Goal: Feedback & Contribution: Contribute content

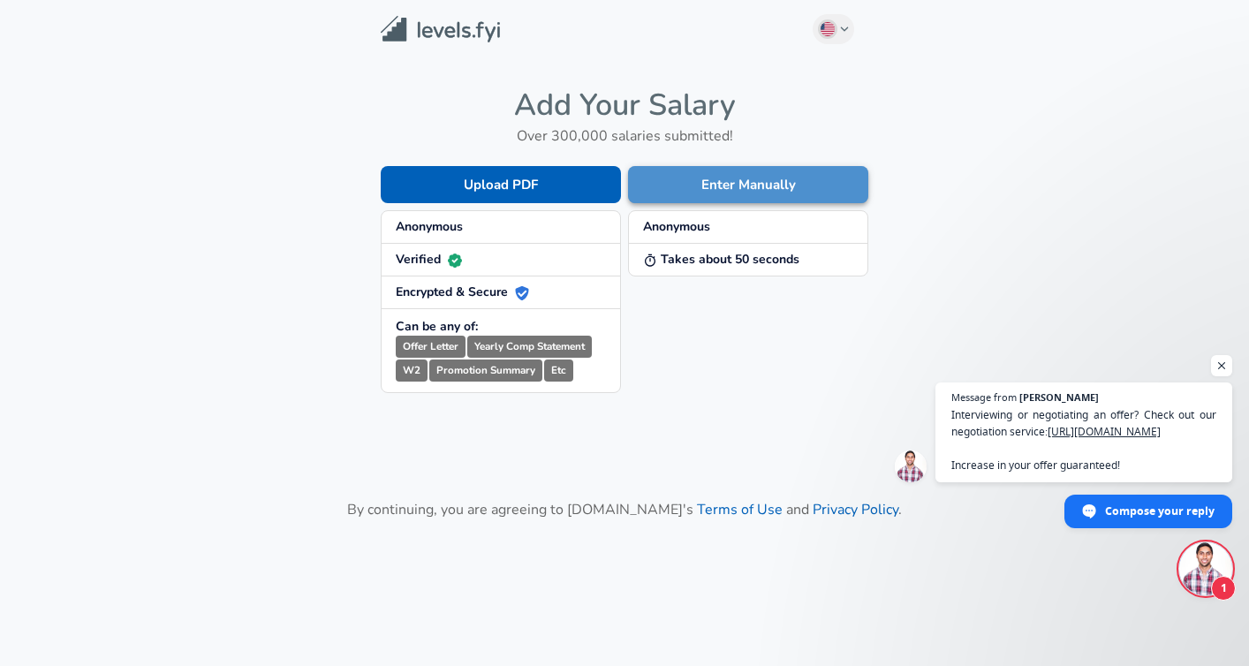
click at [799, 190] on button "Enter Manually" at bounding box center [748, 184] width 240 height 37
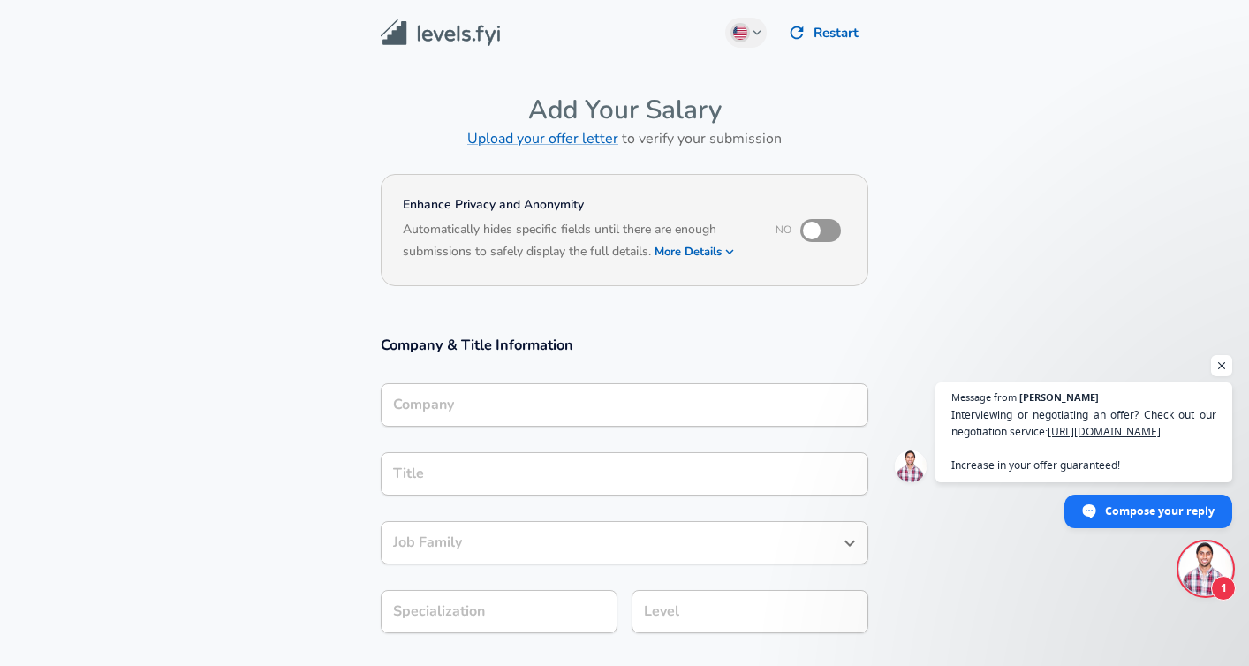
scroll to position [18, 0]
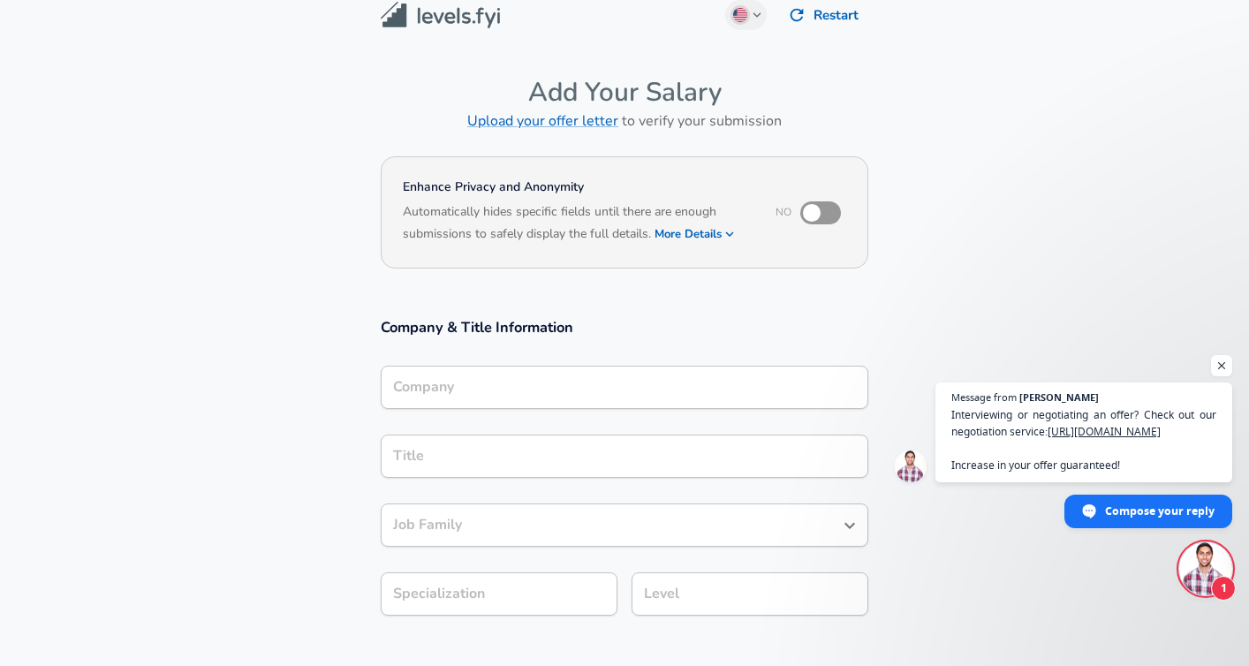
click at [457, 400] on input "Company" at bounding box center [625, 387] width 472 height 27
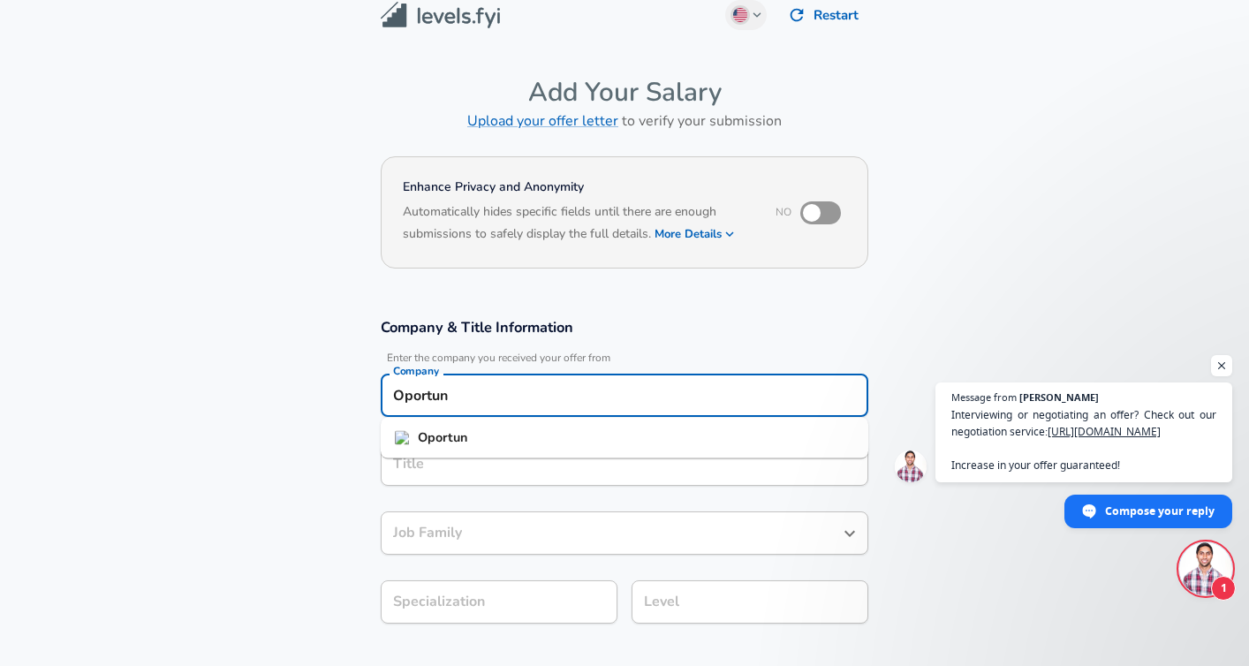
click at [464, 436] on strong "Oportun" at bounding box center [442, 438] width 49 height 18
type input "Oportun"
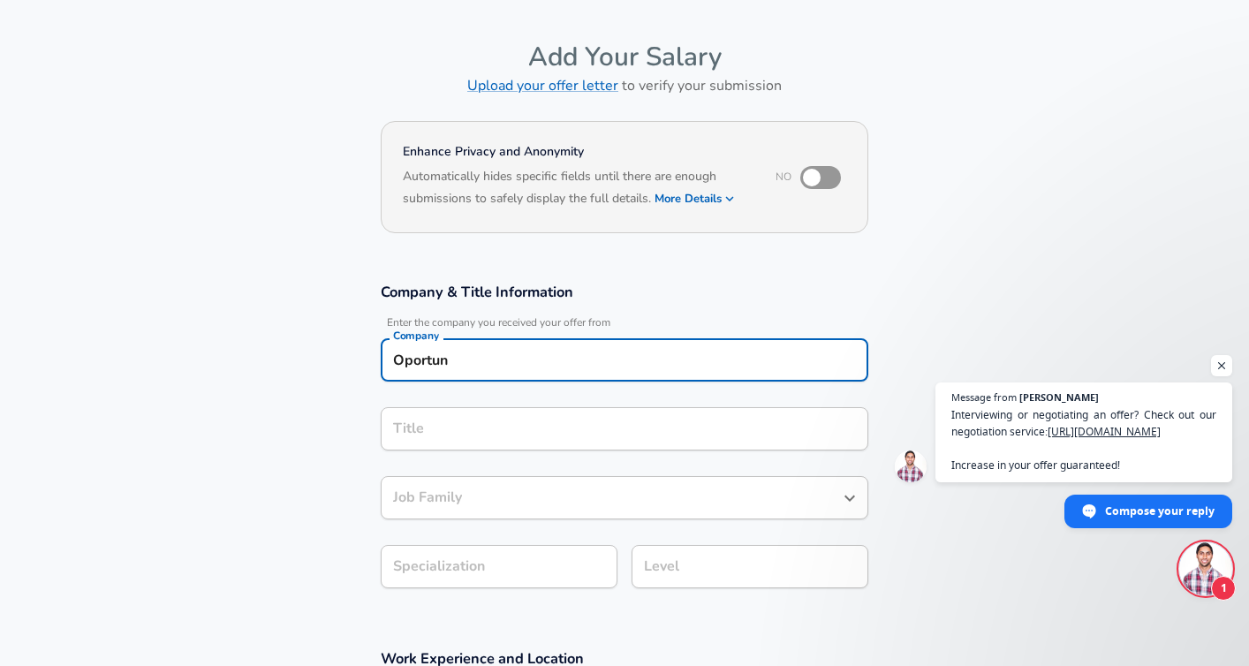
click at [481, 443] on input "Title" at bounding box center [625, 428] width 472 height 27
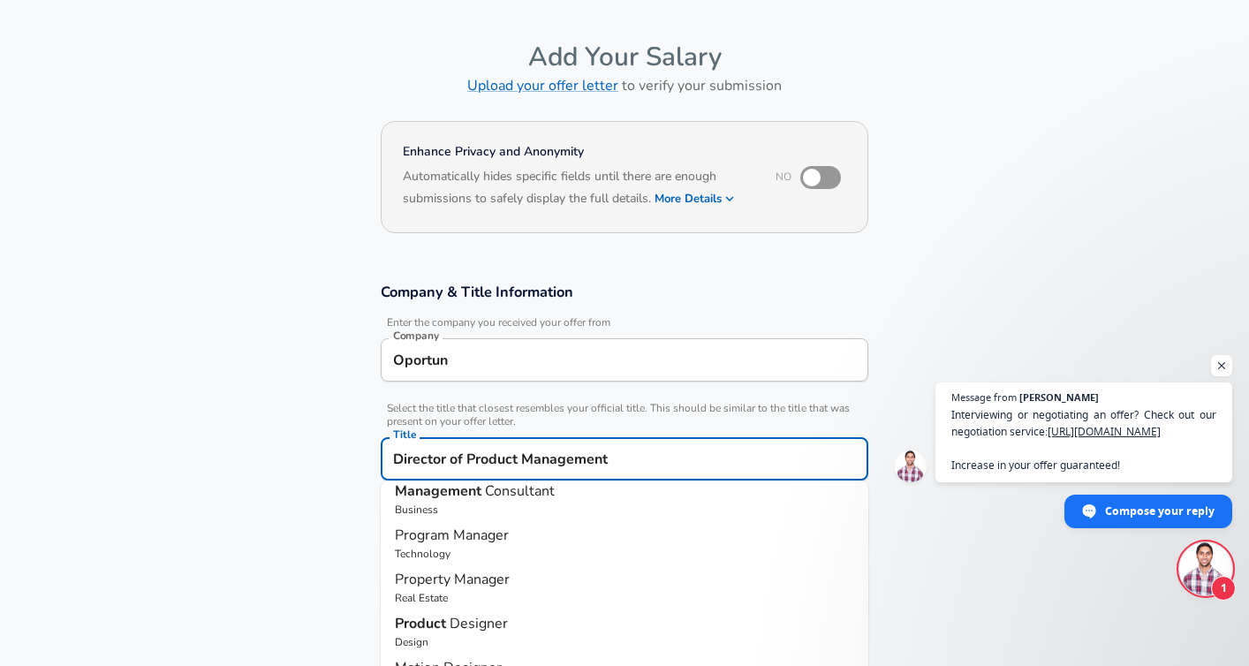
scroll to position [189, 0]
click at [640, 459] on input "Director of Product Management" at bounding box center [625, 458] width 472 height 27
click at [465, 456] on input "Director of Product Management" at bounding box center [625, 458] width 472 height 27
click at [468, 456] on input "Director of Product Management" at bounding box center [625, 458] width 472 height 27
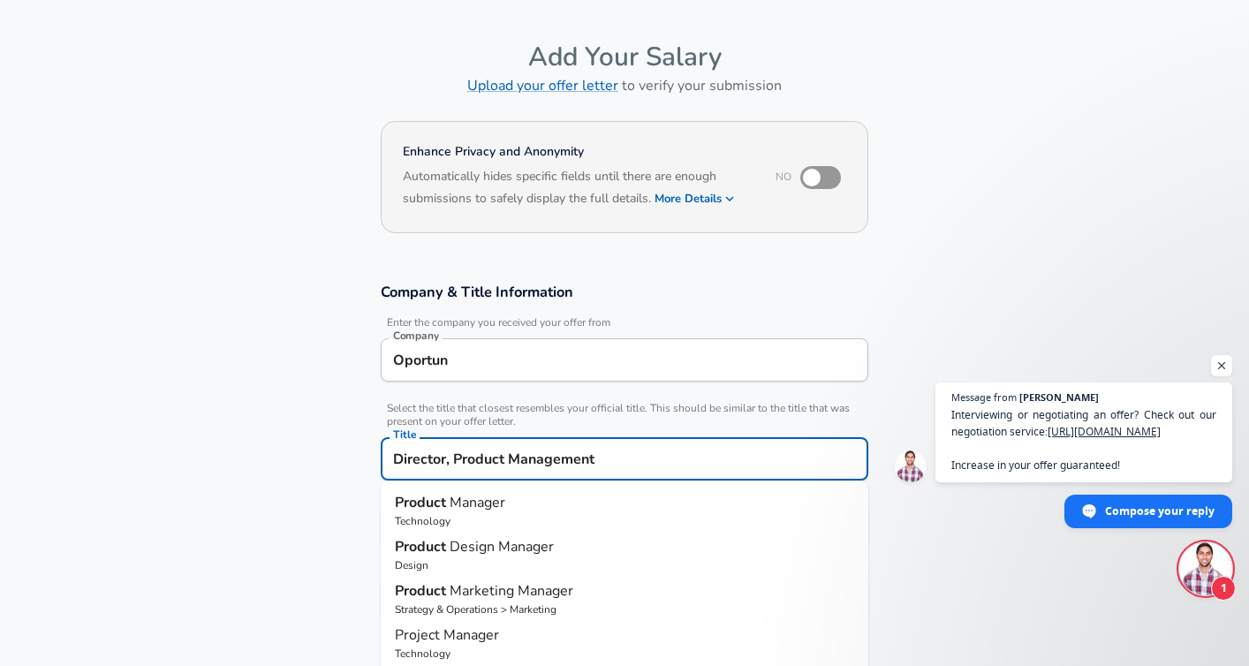
click at [605, 456] on input "Director, Product Management" at bounding box center [625, 458] width 472 height 27
click at [751, 413] on span "Select the title that closest resembles your official title. This should be sim…" at bounding box center [625, 415] width 488 height 27
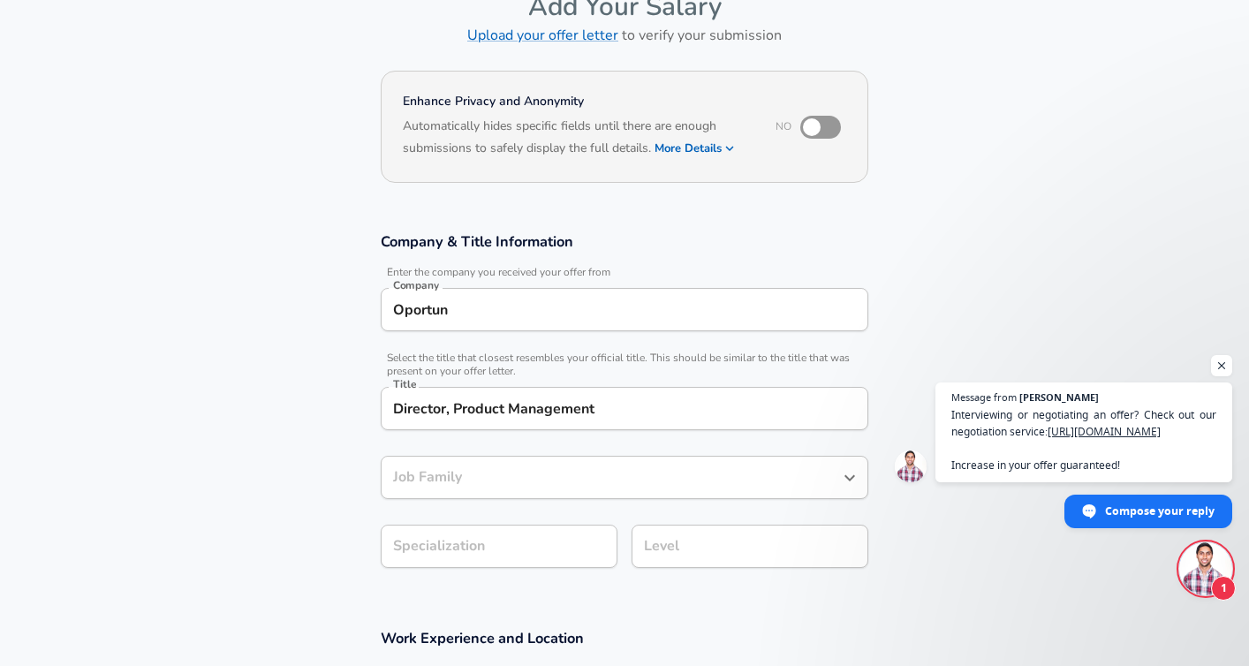
scroll to position [129, 0]
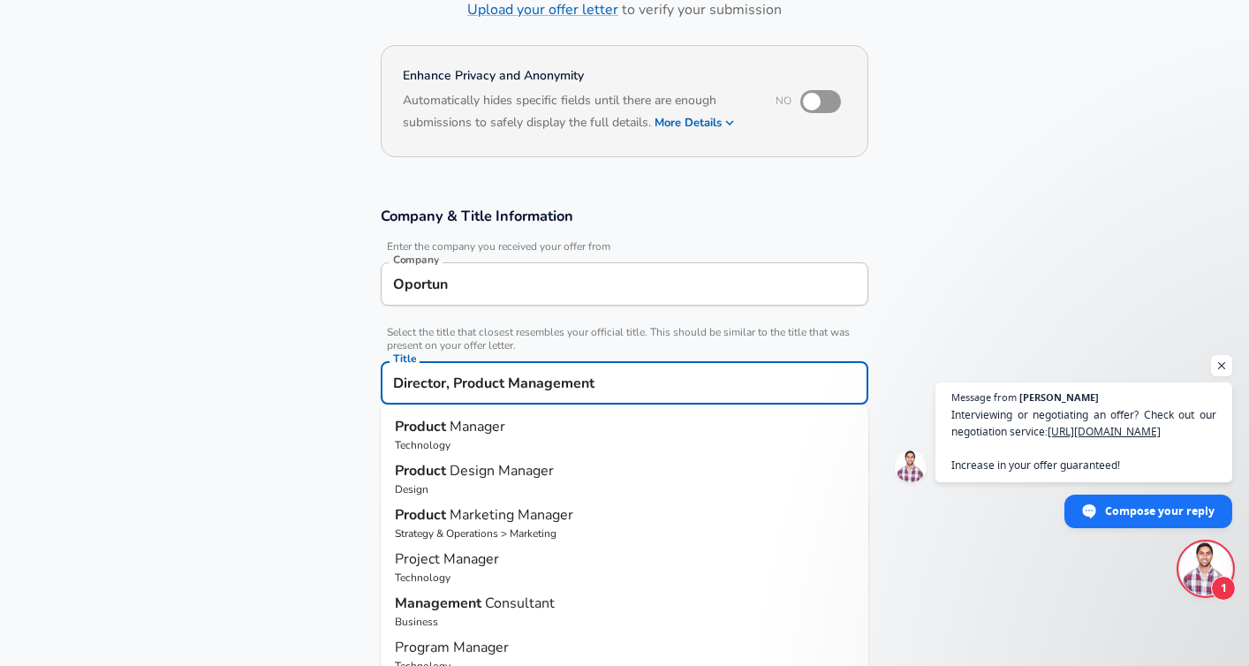
click at [661, 387] on input "Director, Product Management" at bounding box center [625, 382] width 472 height 27
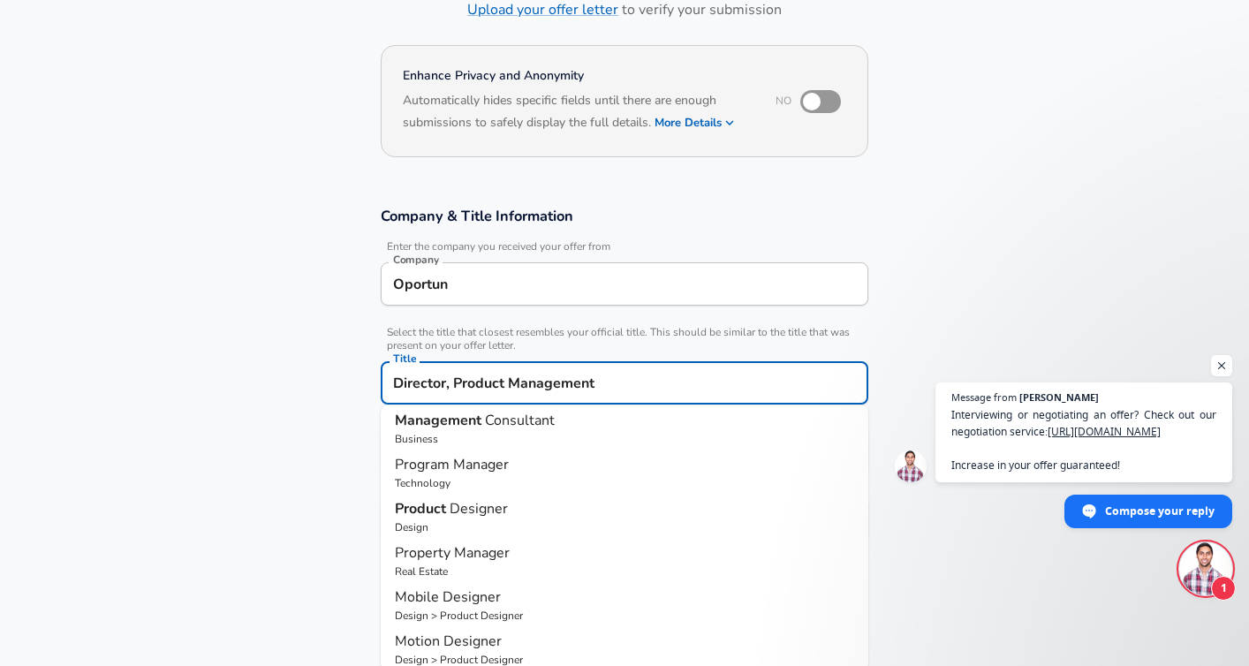
scroll to position [189, 0]
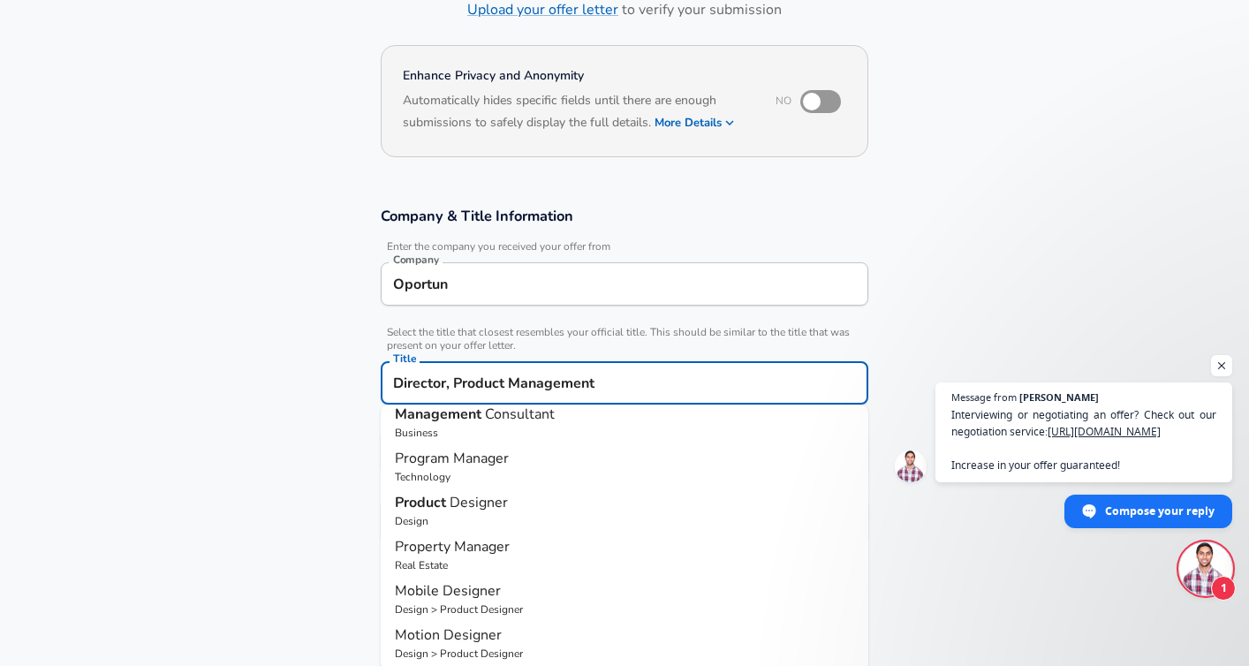
click at [634, 370] on input "Director, Product Management" at bounding box center [625, 382] width 472 height 27
click at [625, 383] on input "Director, Product Management" at bounding box center [625, 382] width 472 height 27
drag, startPoint x: 625, startPoint y: 383, endPoint x: 447, endPoint y: 384, distance: 177.6
click at [447, 384] on input "Director, Product Management" at bounding box center [625, 382] width 472 height 27
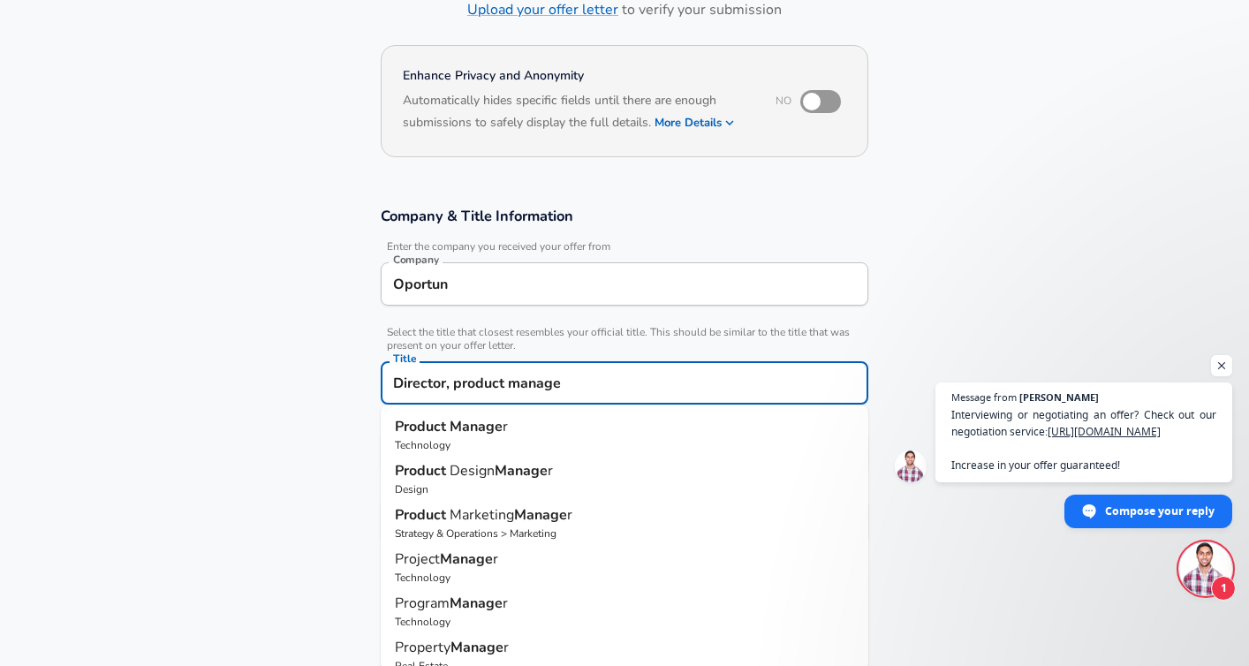
click at [527, 421] on p "Product Manage r" at bounding box center [624, 426] width 459 height 21
type input "Product Manager"
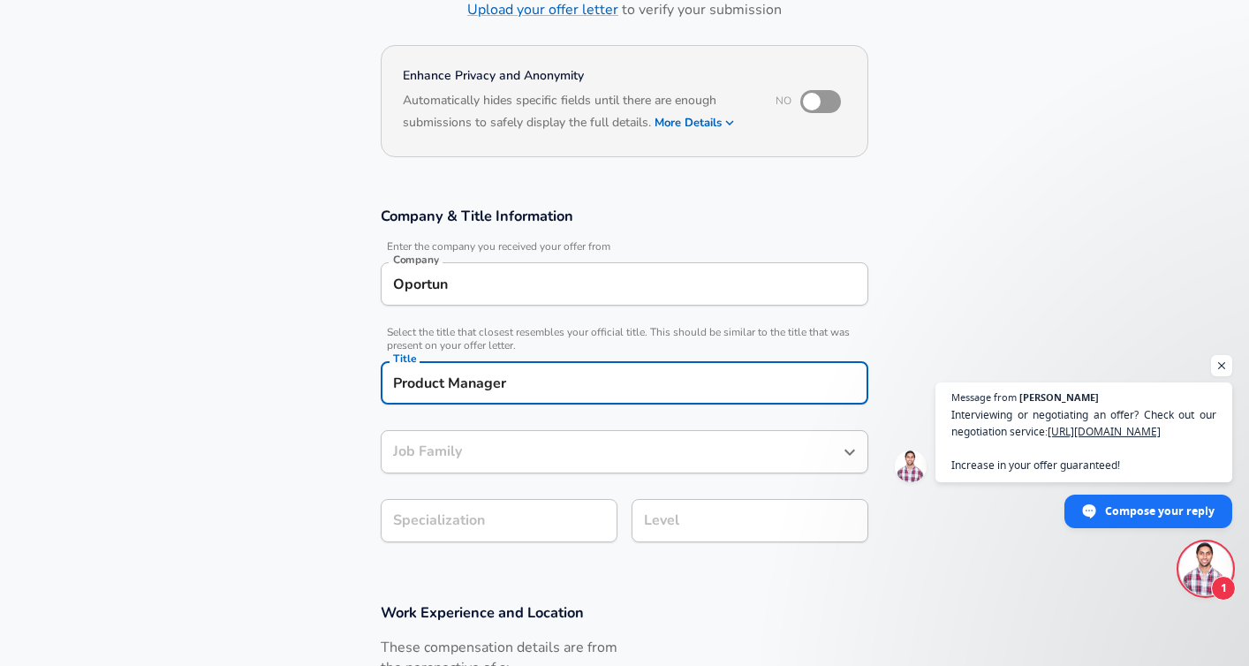
type input "Product Manager"
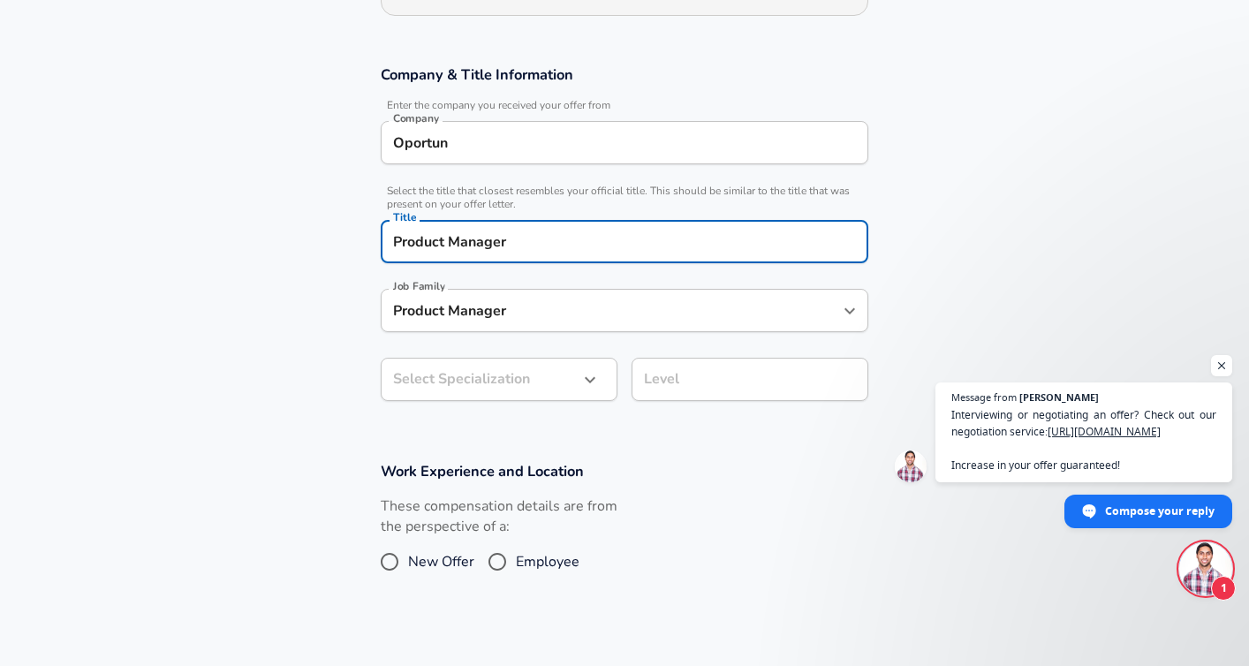
scroll to position [294, 0]
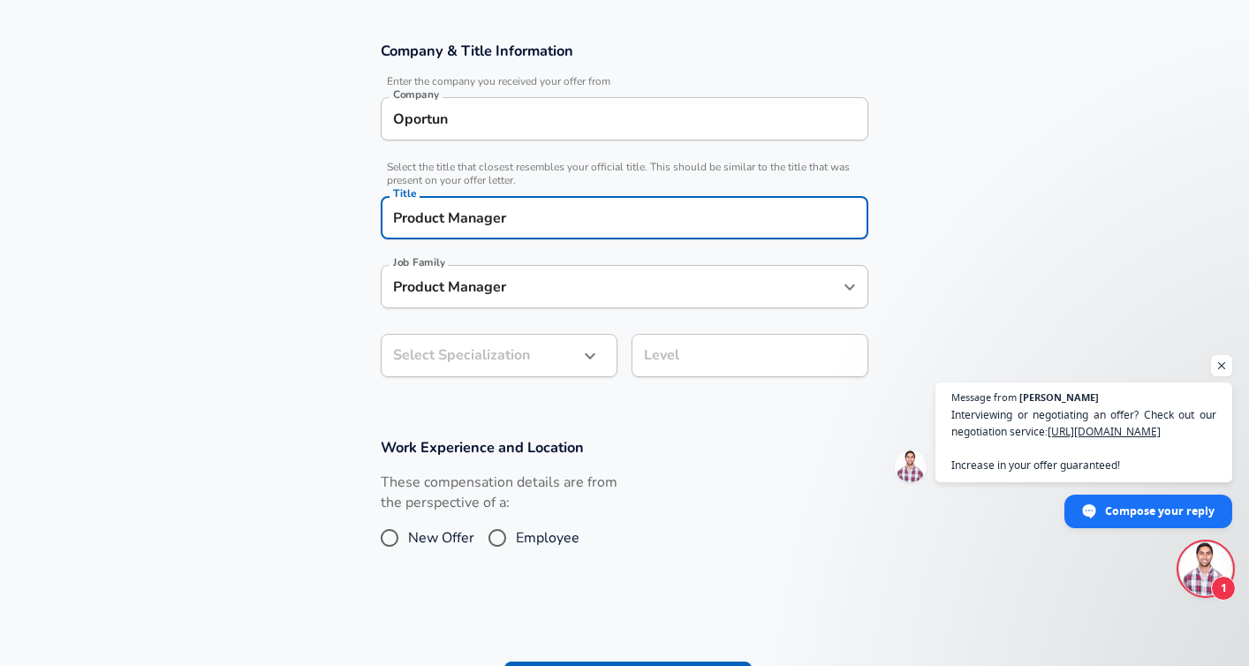
type input "Product Manager"
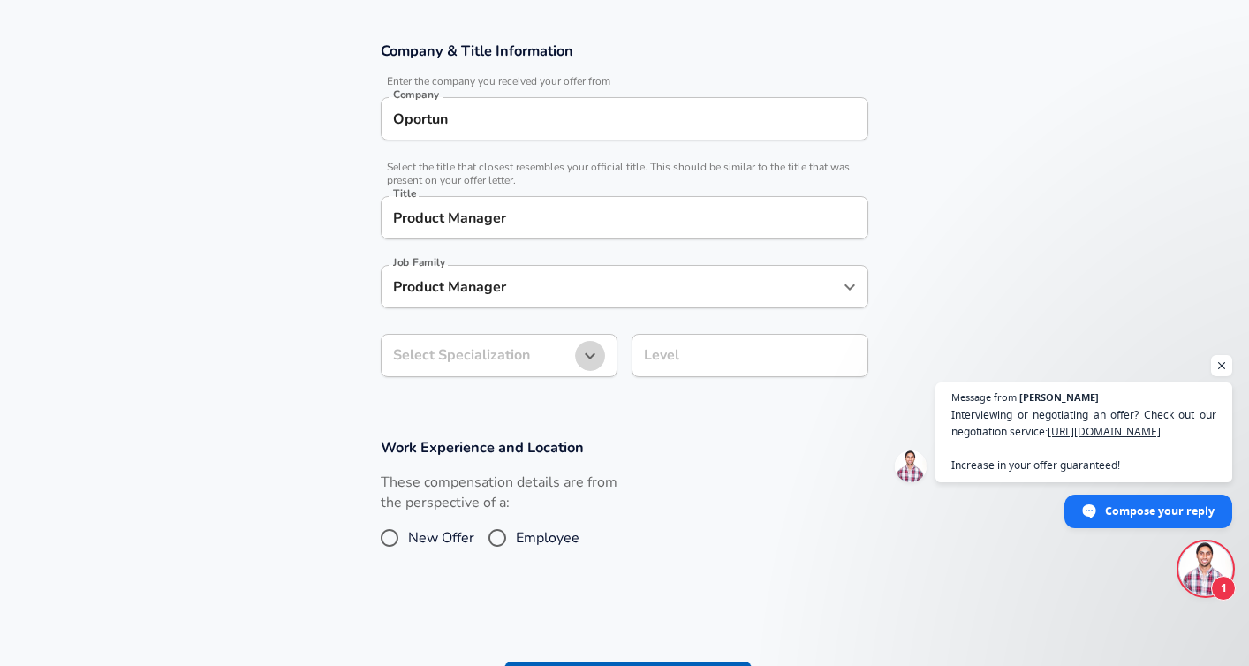
click at [589, 356] on icon "button" at bounding box center [590, 356] width 11 height 6
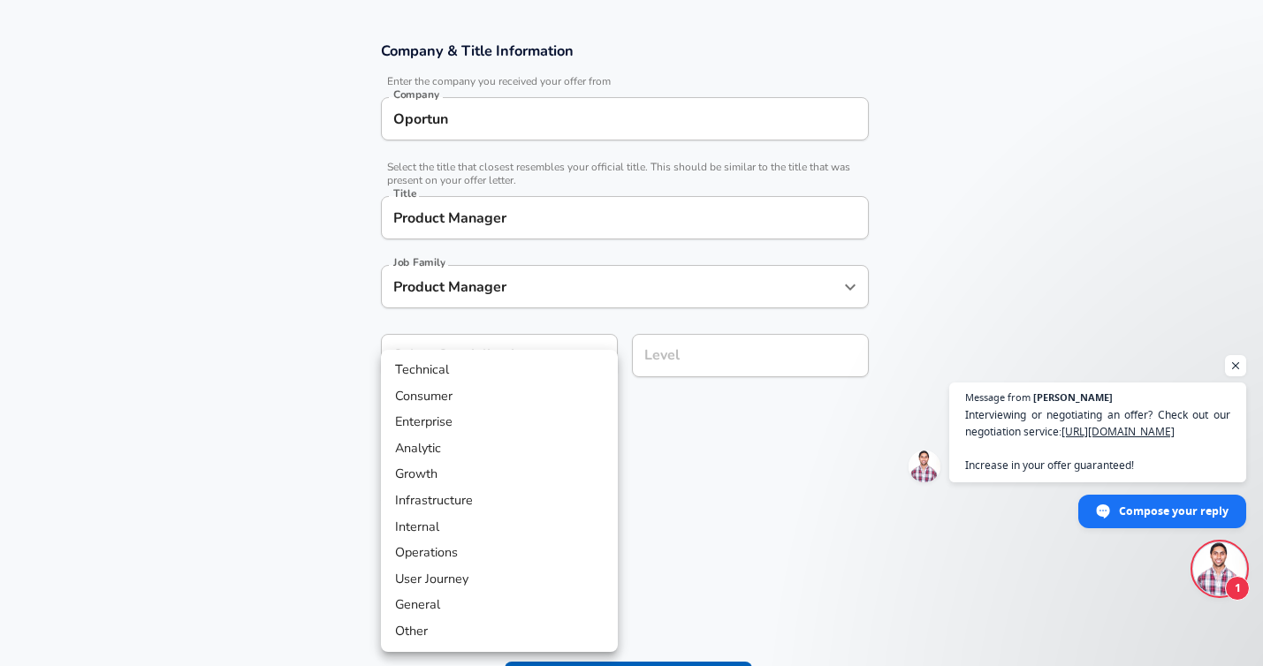
click at [548, 407] on li "Consumer" at bounding box center [499, 396] width 237 height 27
type input "Consumer"
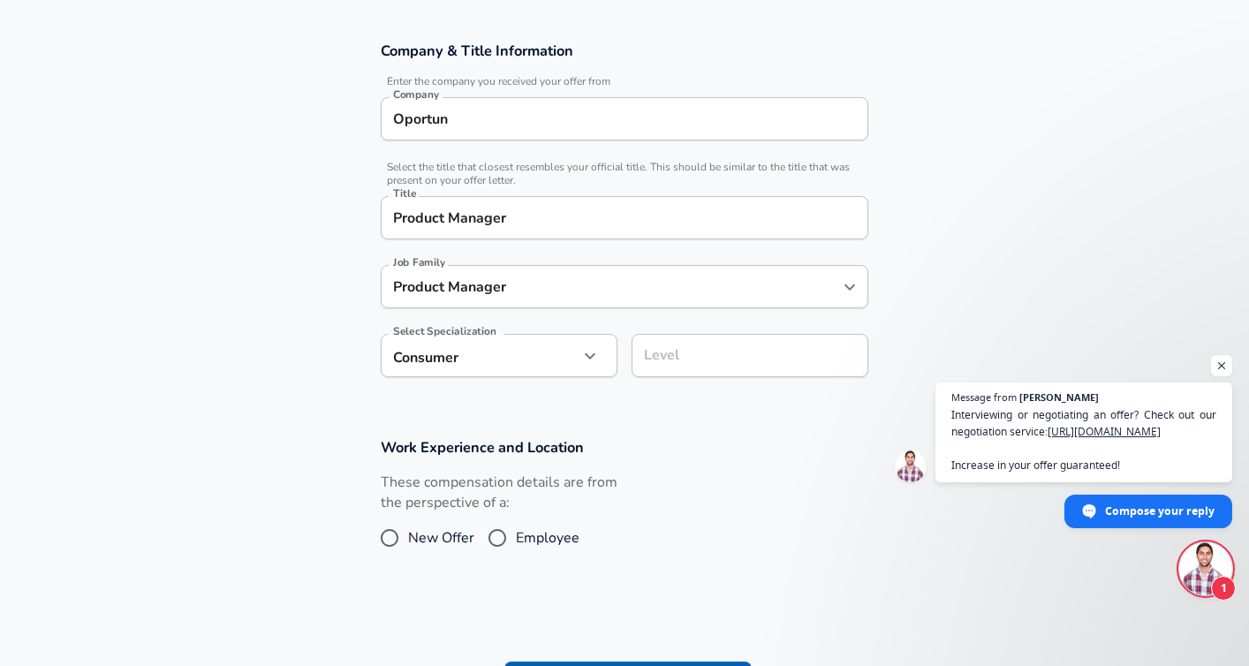
scroll to position [330, 0]
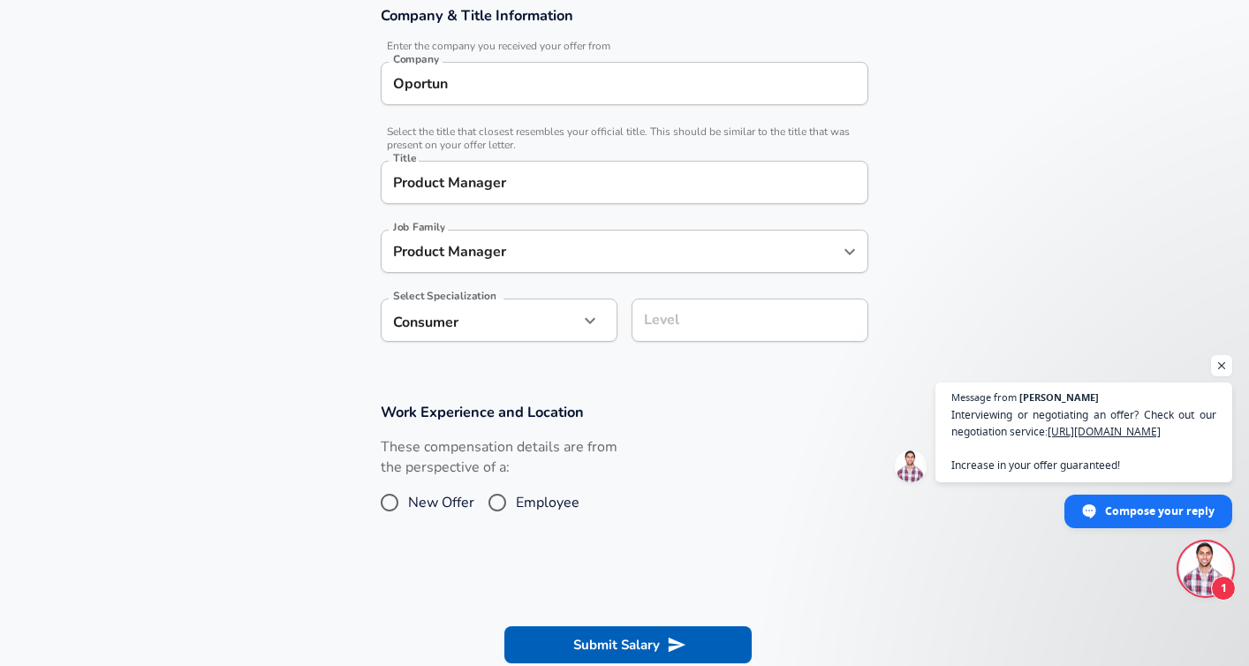
click at [710, 334] on input "Level" at bounding box center [750, 320] width 221 height 27
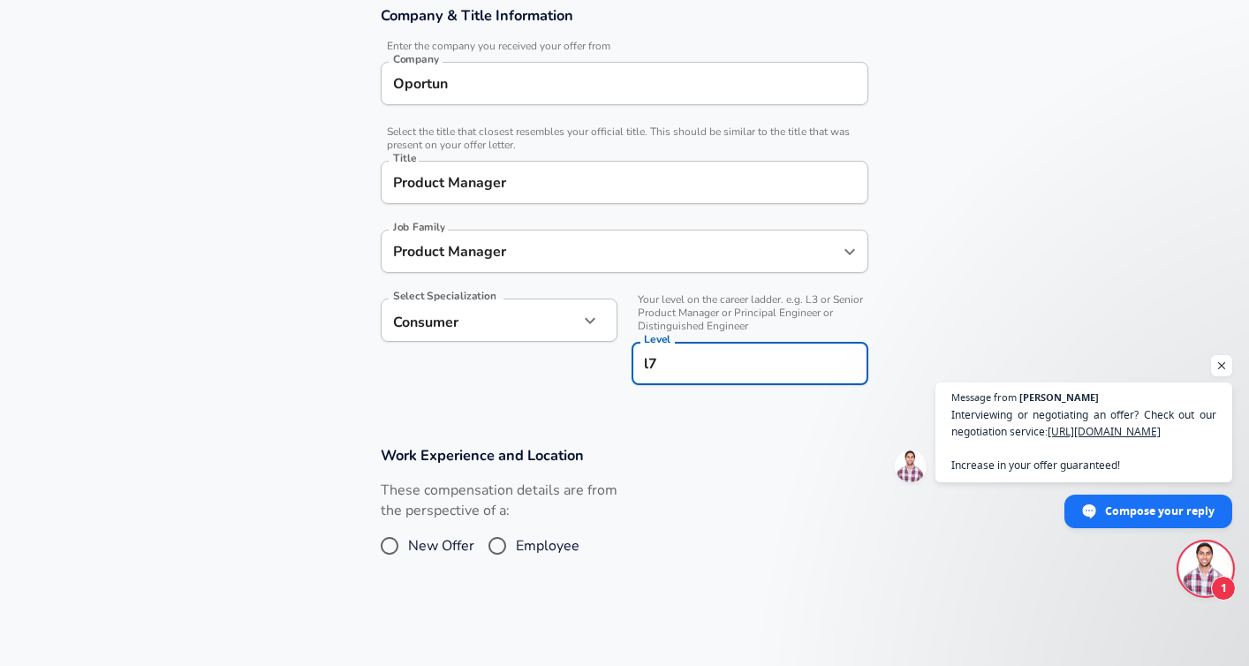
click at [702, 365] on input "l7" at bounding box center [750, 363] width 221 height 27
drag, startPoint x: 702, startPoint y: 365, endPoint x: 655, endPoint y: 366, distance: 46.8
click at [655, 366] on input "l7" at bounding box center [750, 363] width 221 height 27
type input "L7"
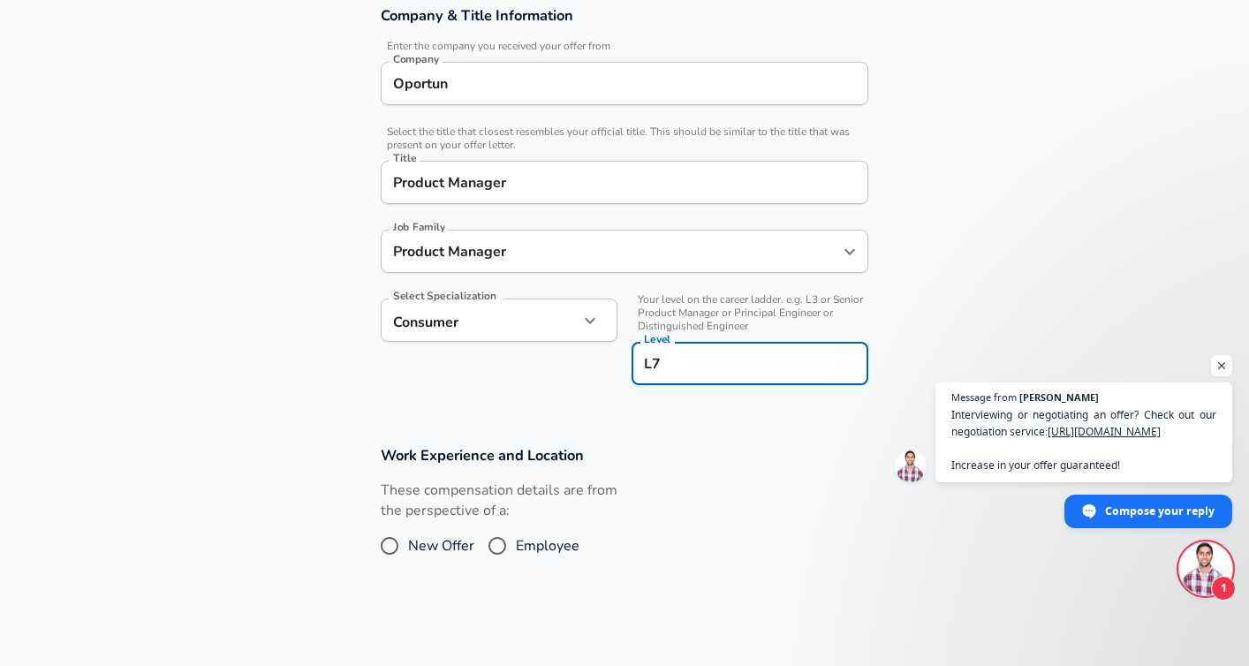
click at [675, 438] on section "Work Experience and Location These compensation details are from the perspectiv…" at bounding box center [624, 513] width 1249 height 177
click at [495, 545] on input "Employee" at bounding box center [497, 546] width 37 height 28
radio input "true"
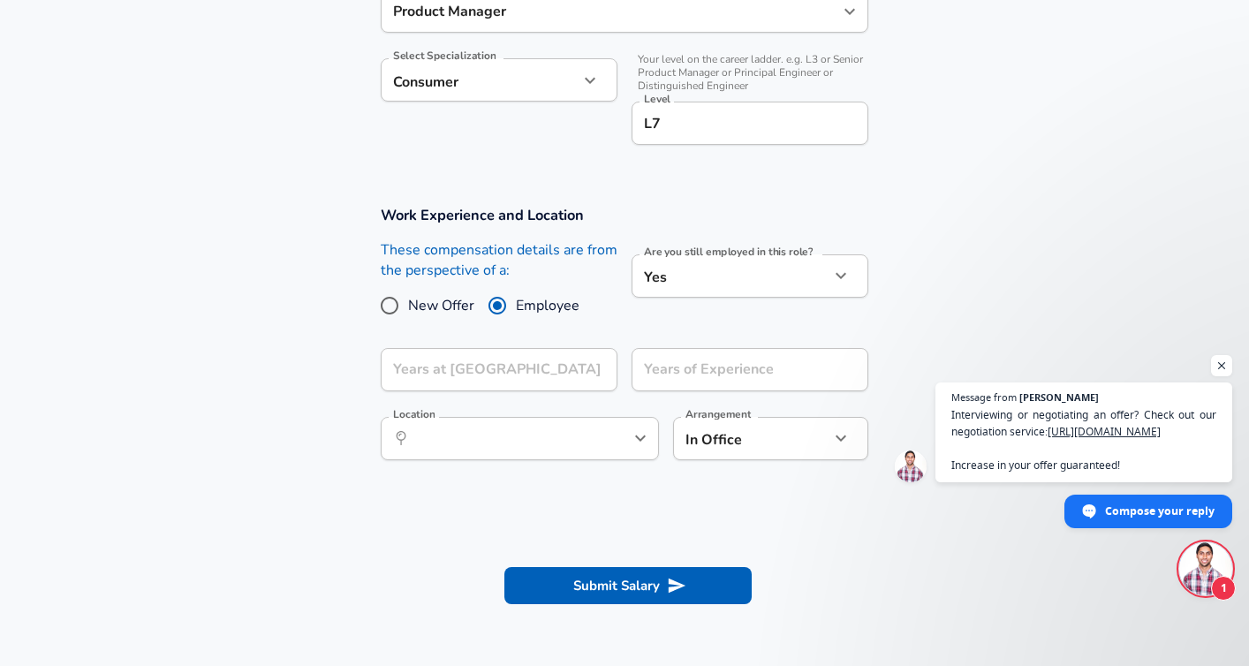
scroll to position [582, 0]
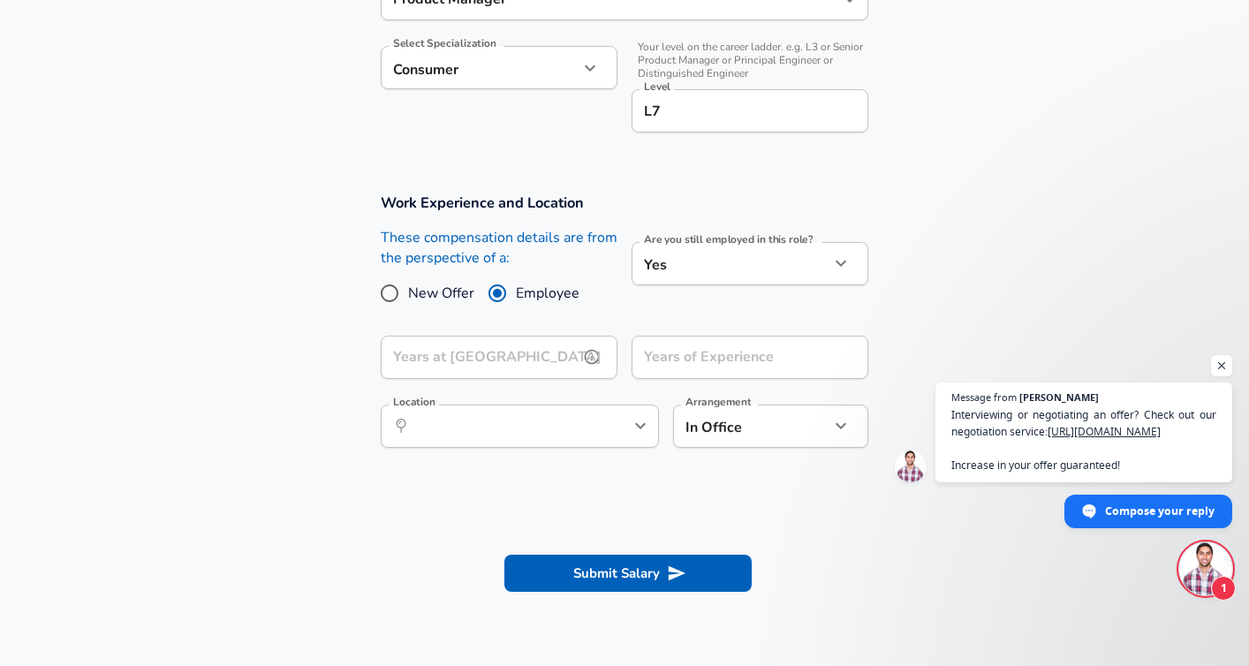
click at [561, 353] on input "Years at [GEOGRAPHIC_DATA]" at bounding box center [480, 357] width 198 height 43
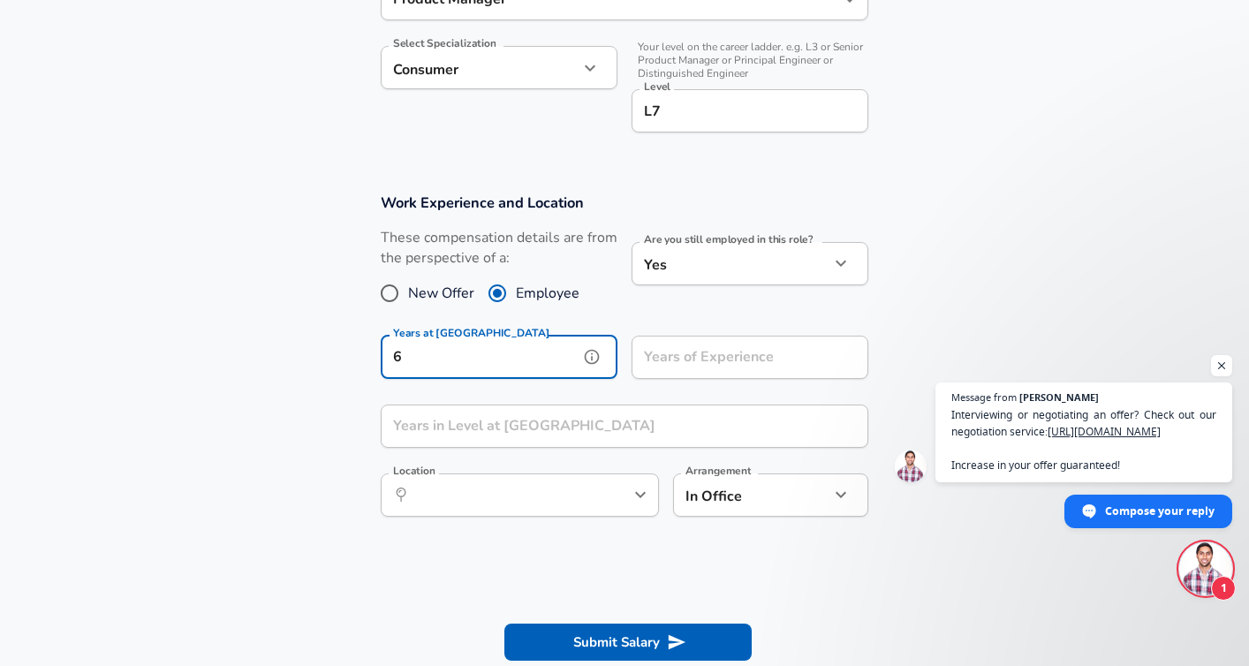
type input "6"
click at [725, 352] on input "Years of Experience" at bounding box center [731, 357] width 198 height 43
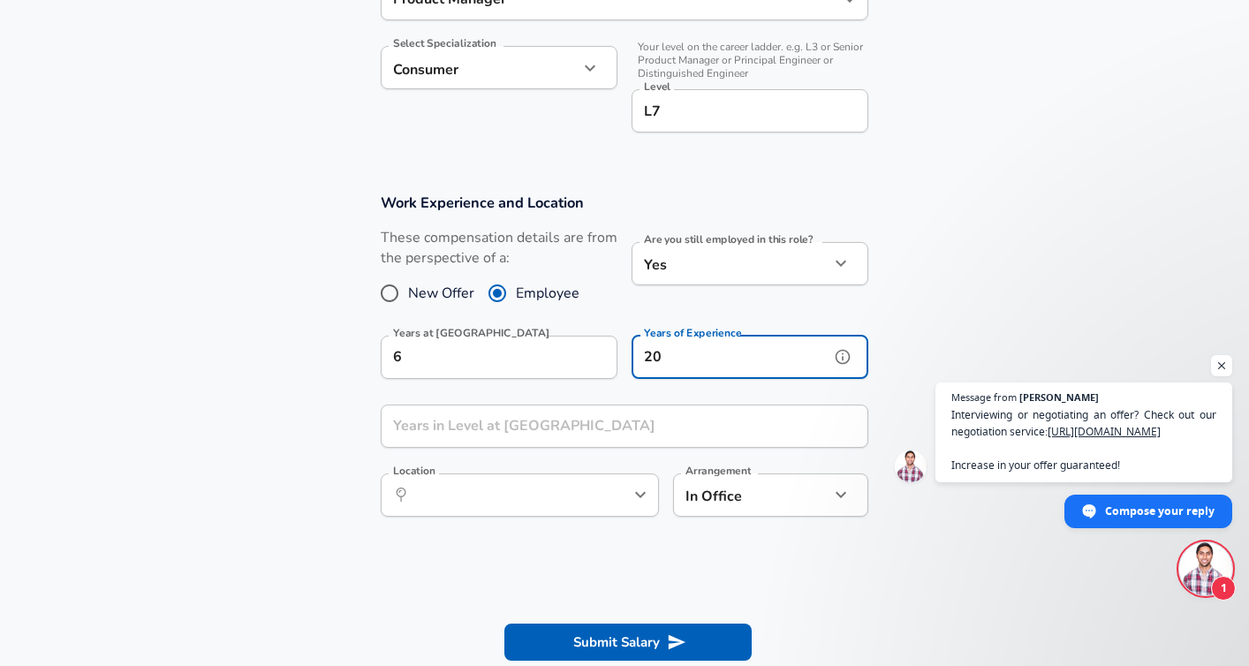
type input "20"
click at [491, 410] on input "Years in Level at [GEOGRAPHIC_DATA]" at bounding box center [605, 426] width 449 height 43
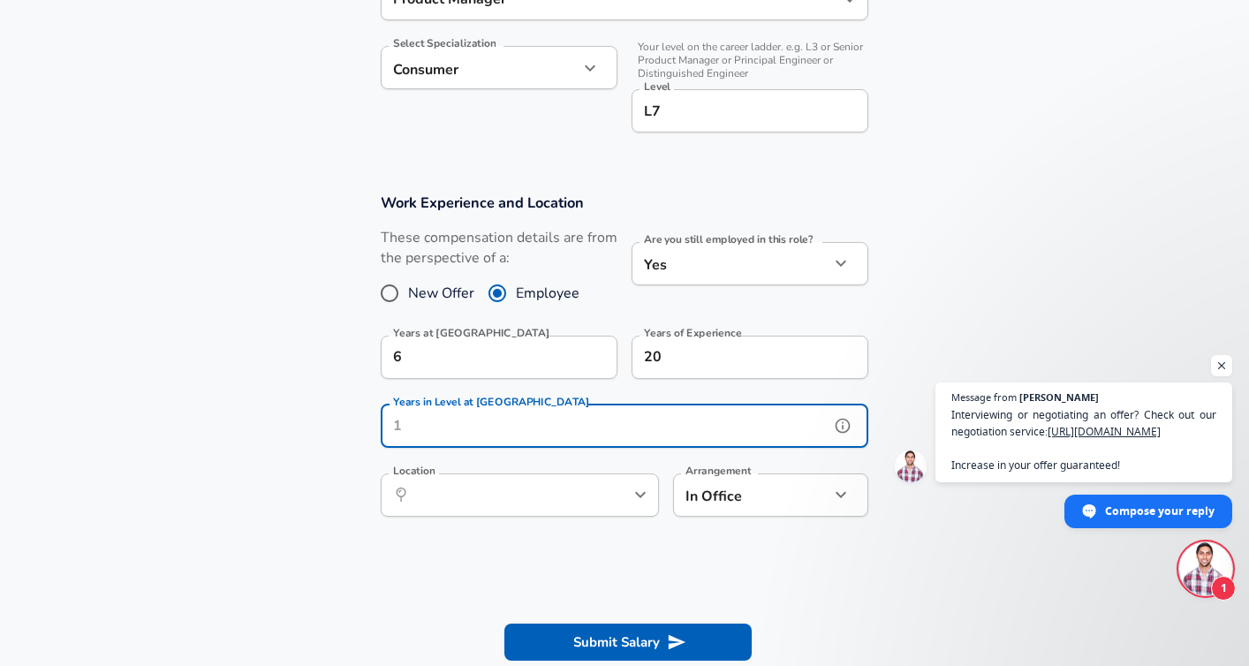
click at [488, 425] on input "Years in Level at [GEOGRAPHIC_DATA]" at bounding box center [605, 426] width 449 height 43
type input "2"
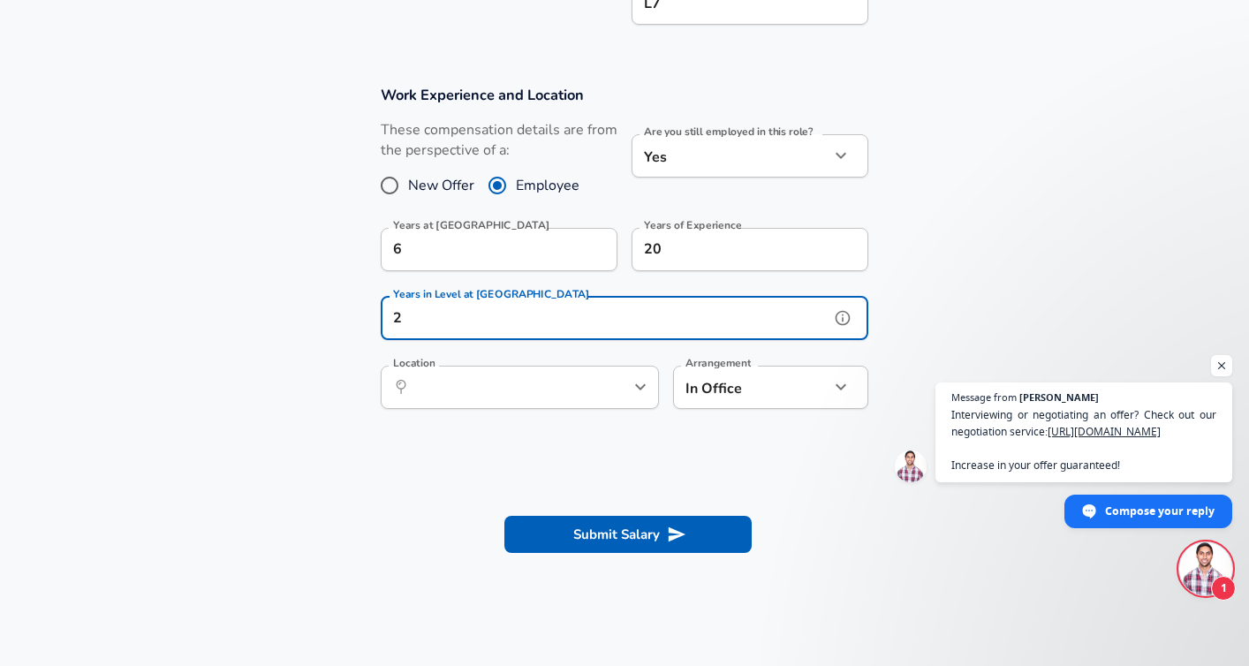
scroll to position [692, 0]
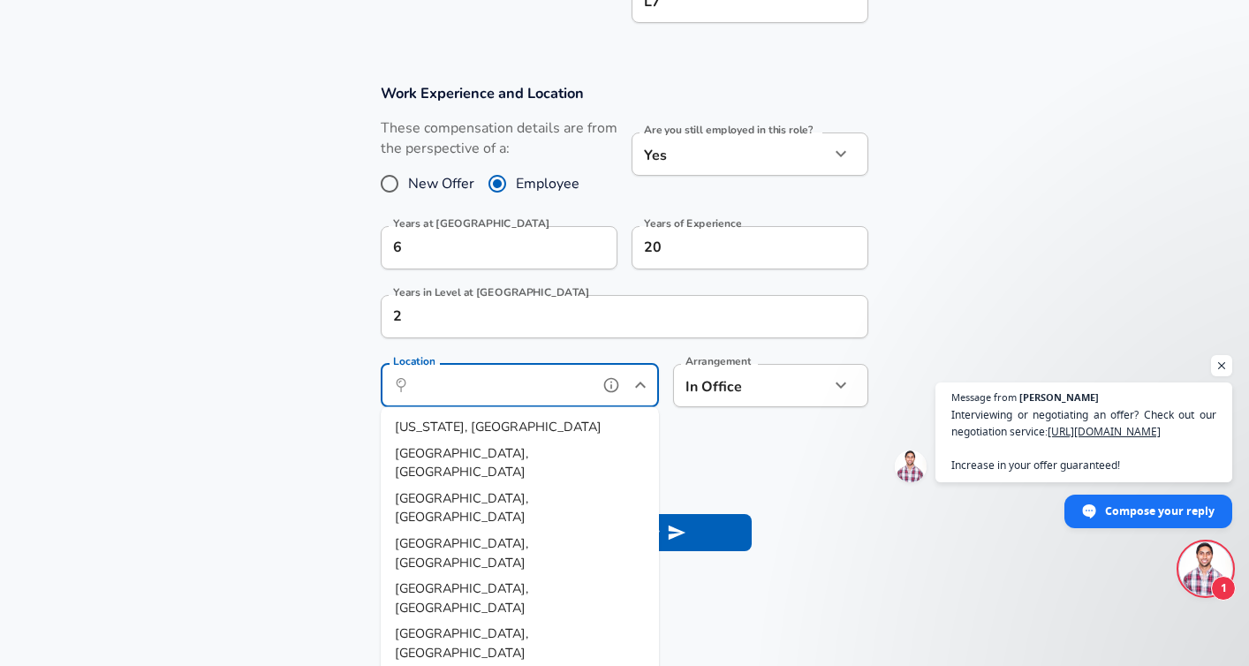
click at [459, 390] on input "Location" at bounding box center [500, 385] width 181 height 27
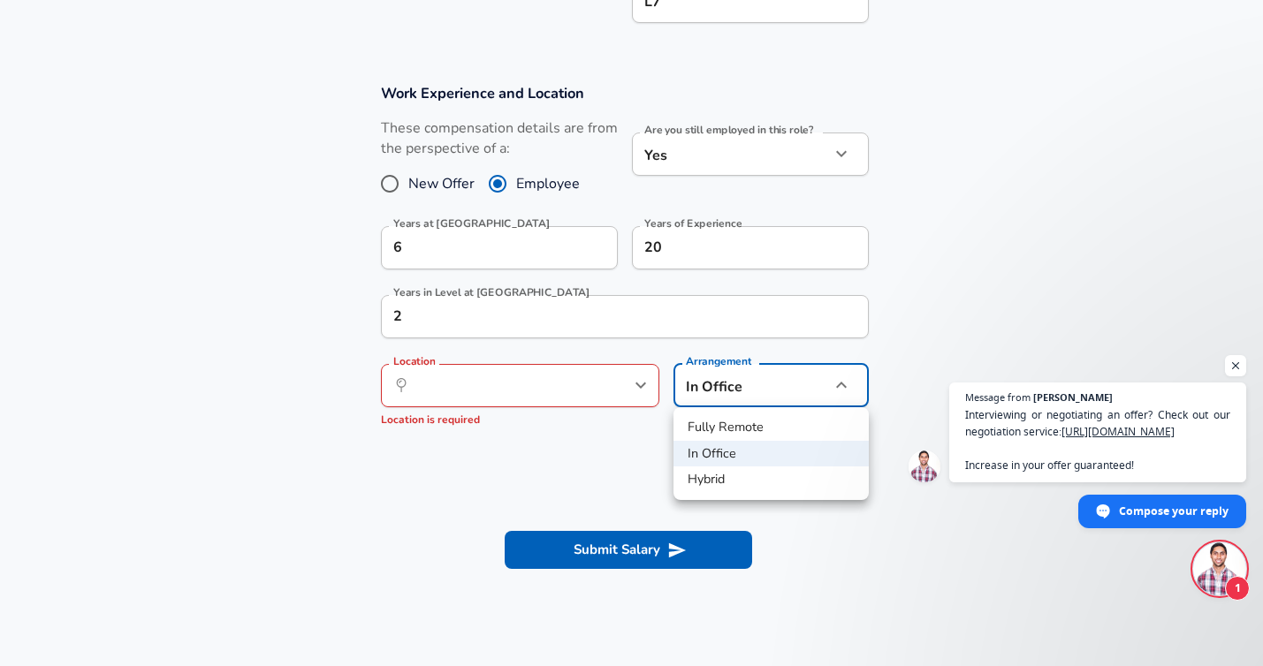
click at [749, 418] on li "Fully Remote" at bounding box center [770, 427] width 195 height 27
type input "remote"
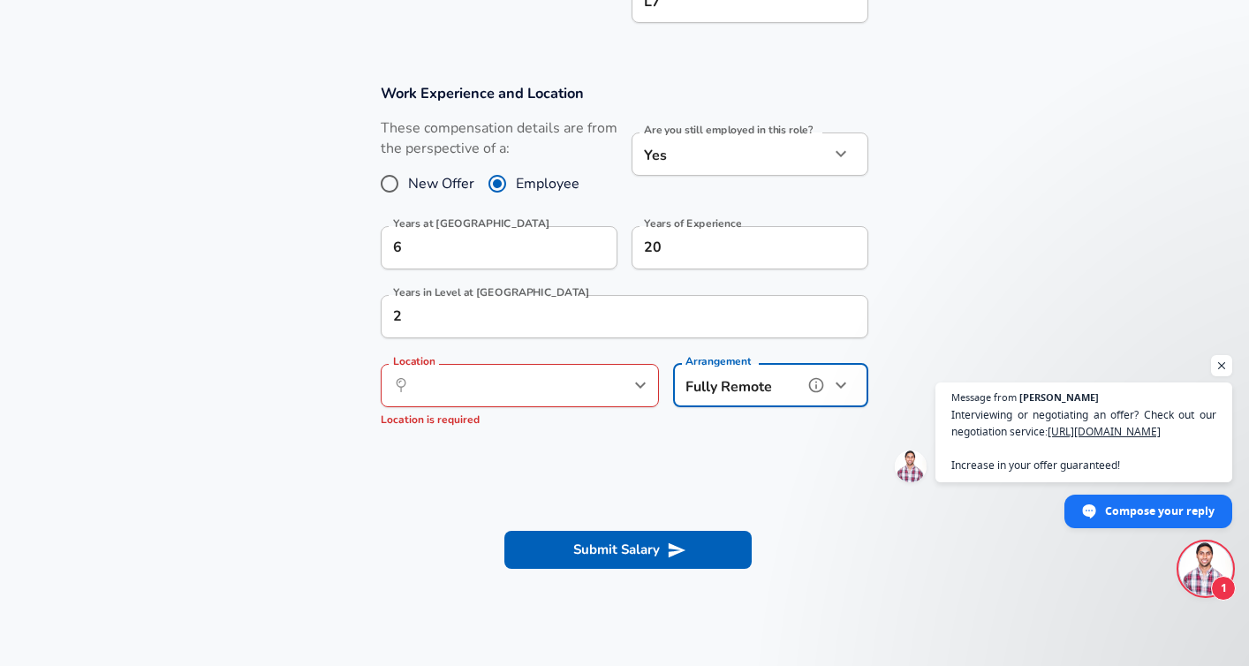
click at [625, 383] on button "help" at bounding box center [611, 385] width 27 height 27
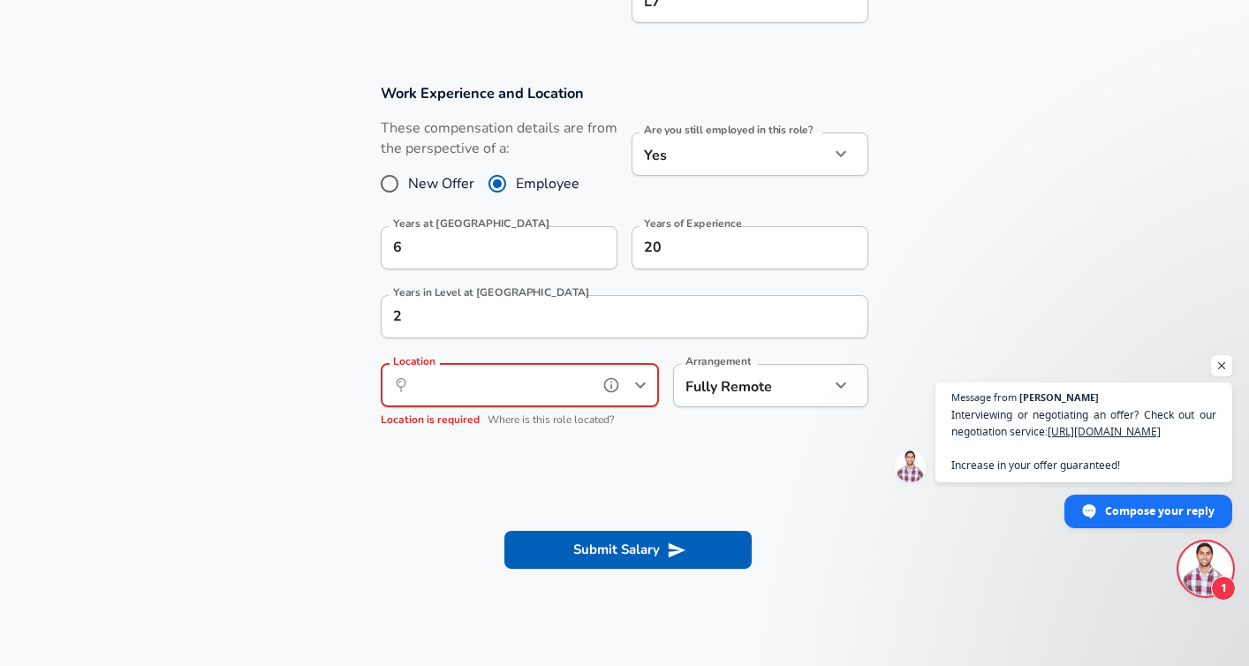
click at [482, 390] on input "Location" at bounding box center [500, 385] width 181 height 27
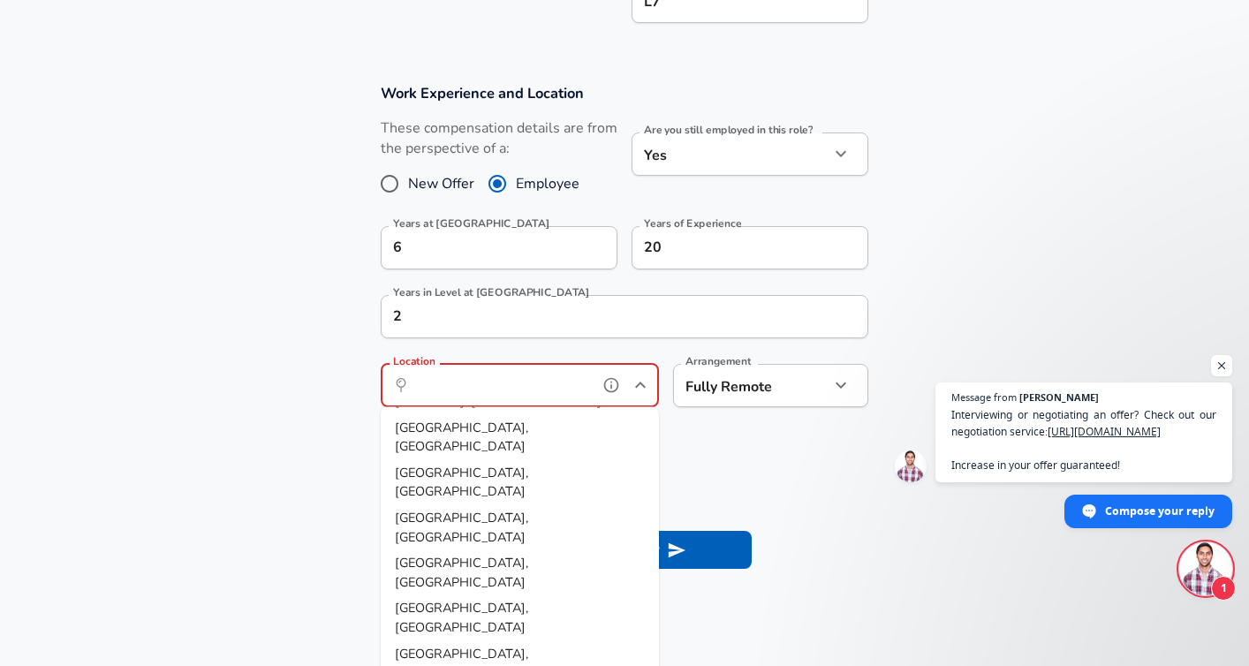
scroll to position [35, 0]
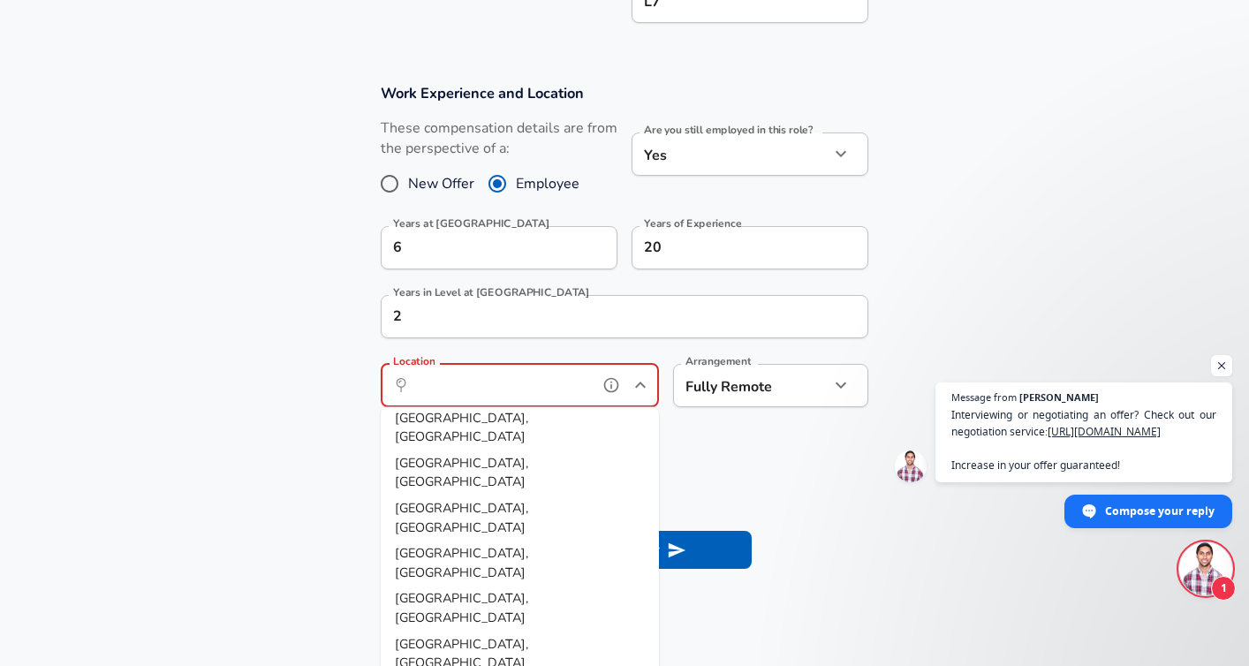
type input "[GEOGRAPHIC_DATA], [GEOGRAPHIC_DATA]"
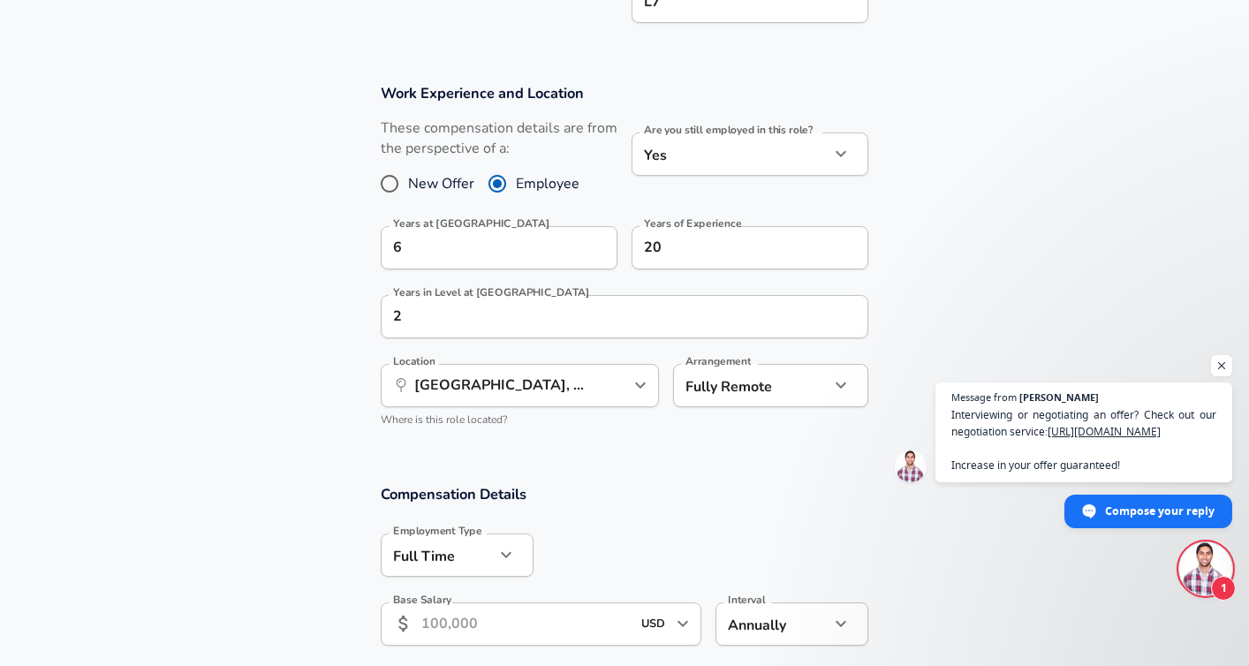
click at [673, 479] on section "Compensation Details Employment Type [DEMOGRAPHIC_DATA] full_time Employment Ty…" at bounding box center [624, 621] width 1249 height 315
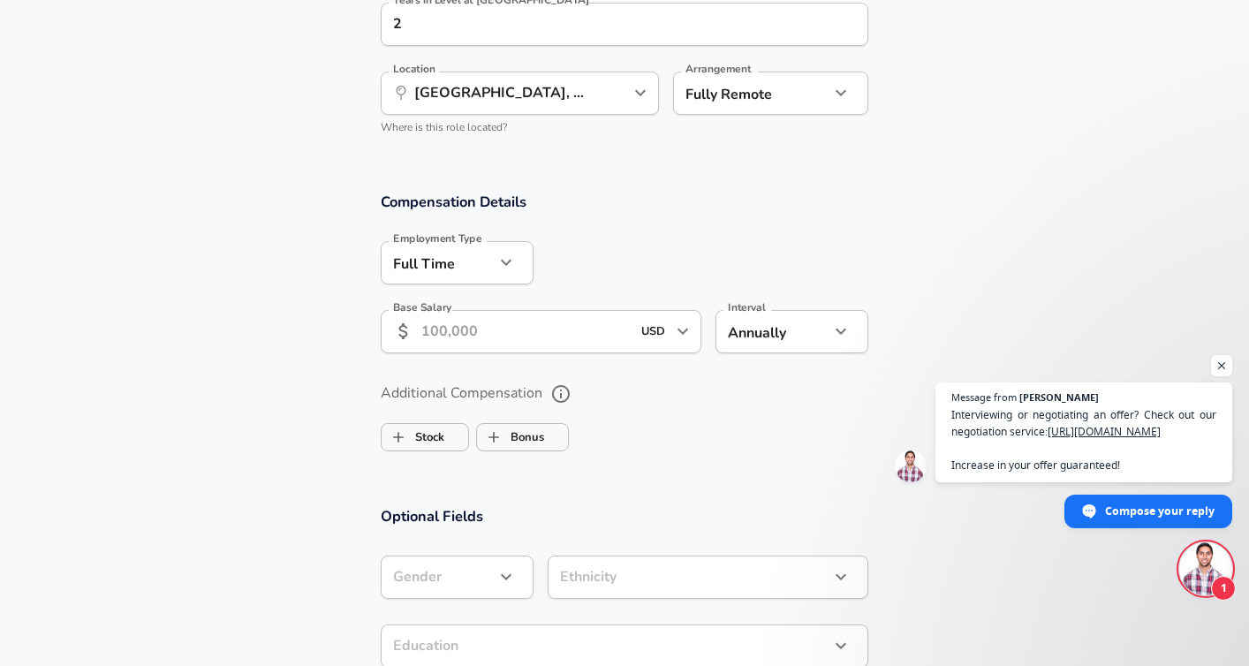
scroll to position [1006, 0]
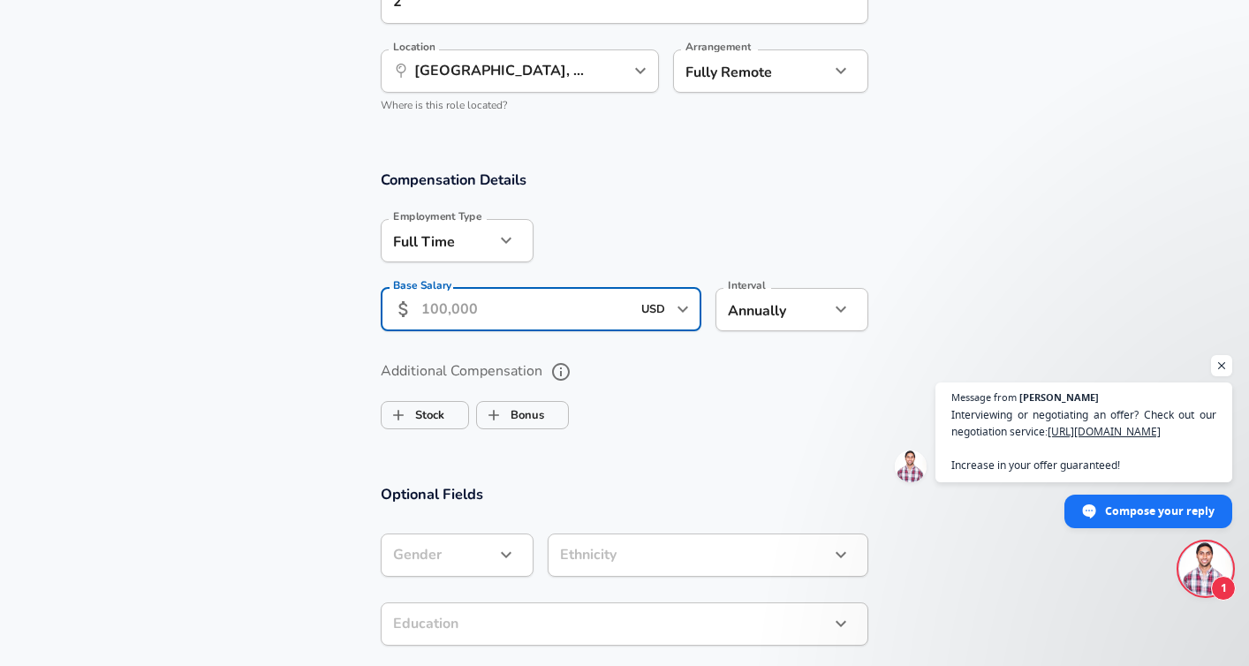
click at [532, 302] on input "Base Salary" at bounding box center [525, 309] width 209 height 43
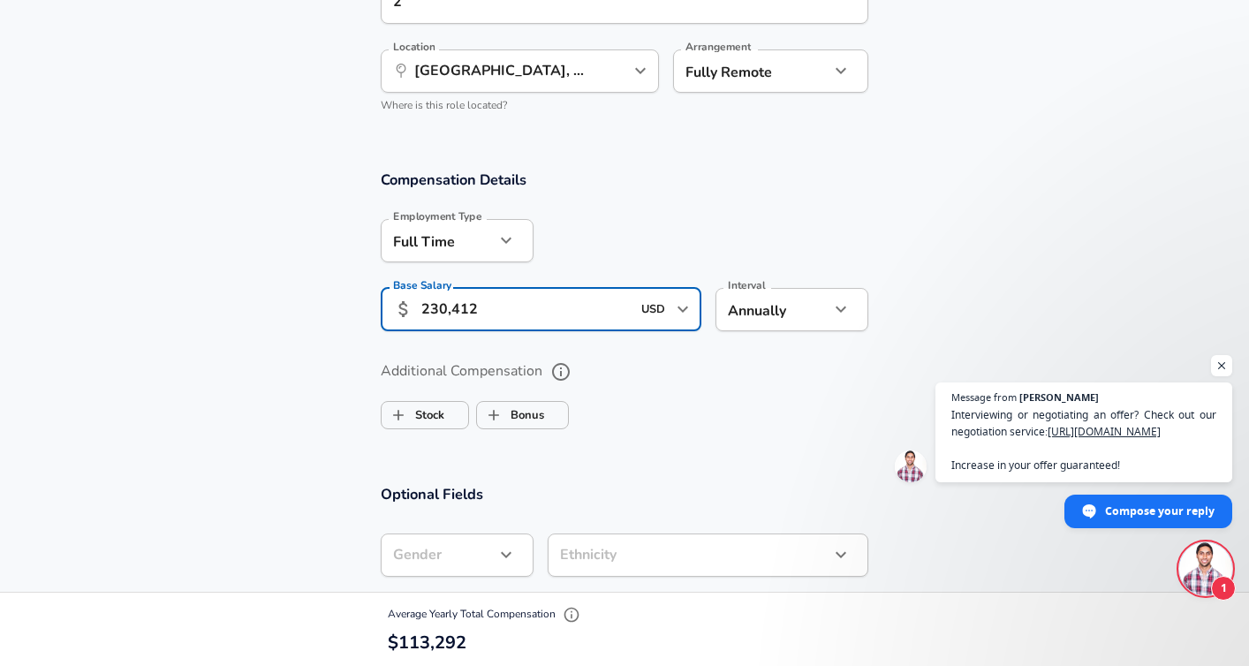
type input "230,412"
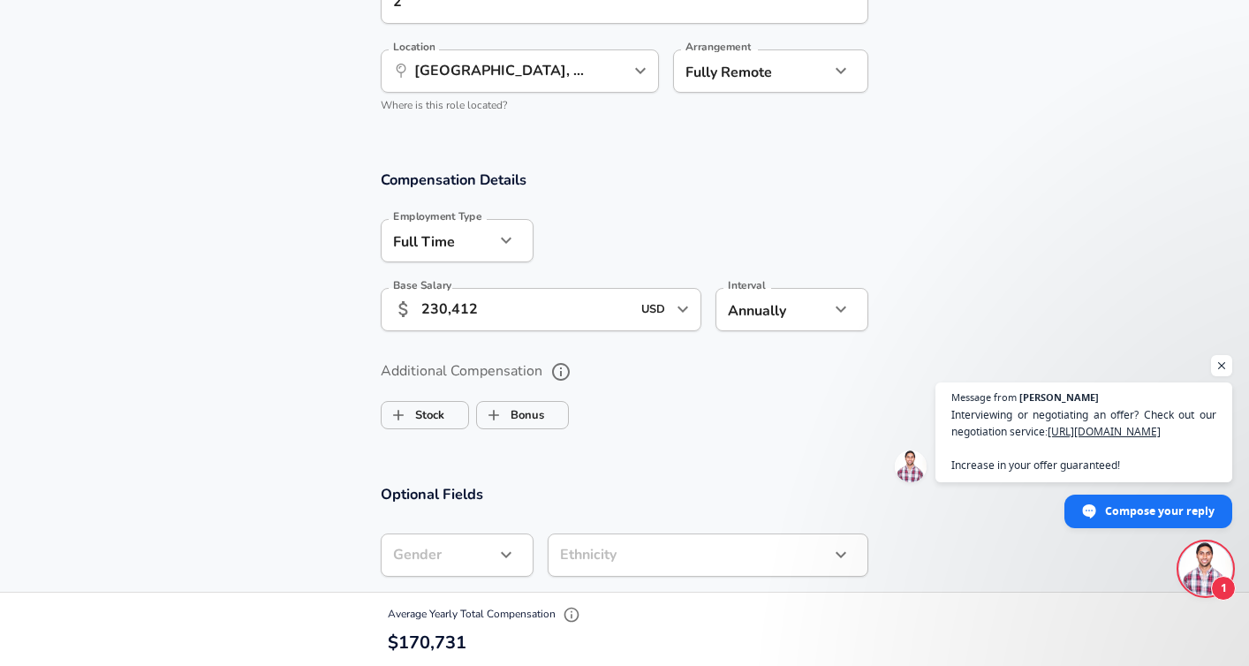
click at [752, 389] on div "Additional Compensation Stock Bonus" at bounding box center [625, 397] width 488 height 80
click at [543, 418] on label "Bonus" at bounding box center [510, 415] width 67 height 34
checkbox input "true"
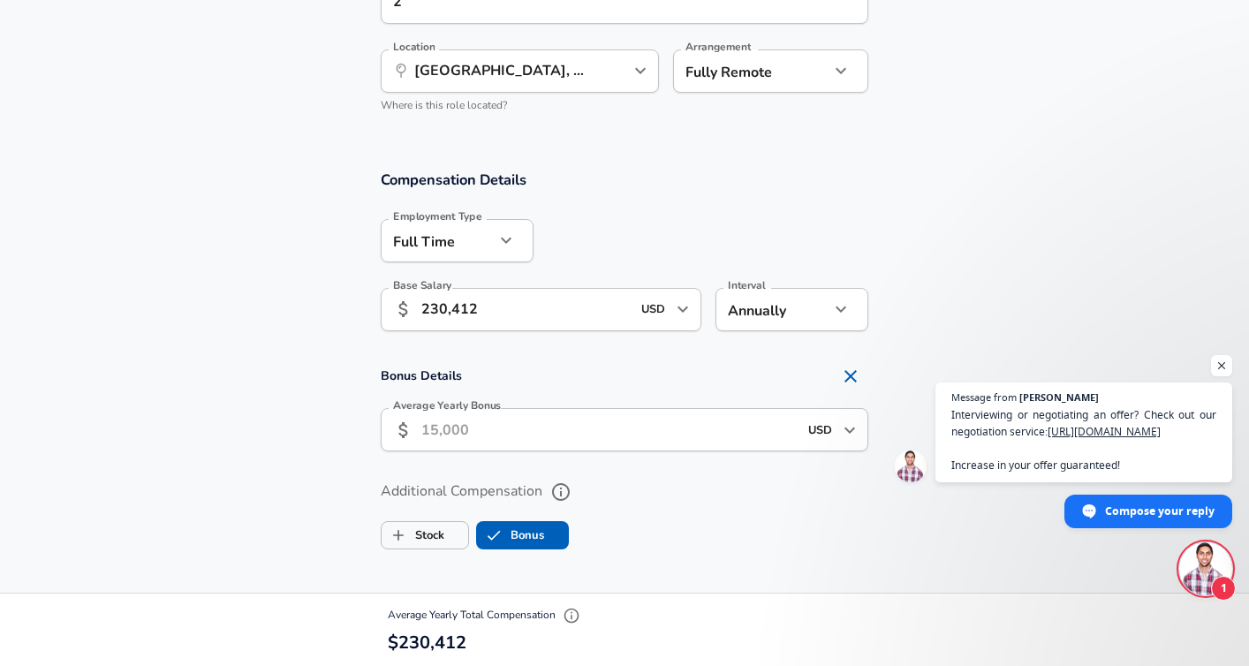
click at [560, 437] on input "Average Yearly Bonus" at bounding box center [609, 429] width 376 height 43
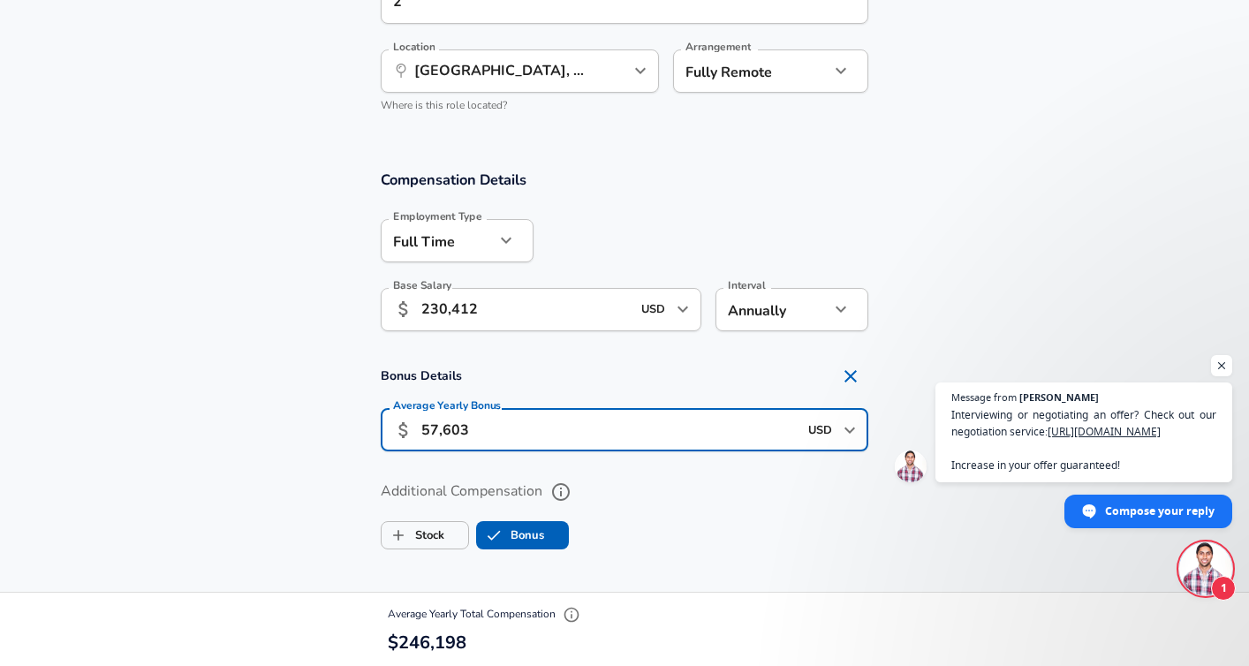
type input "57,603"
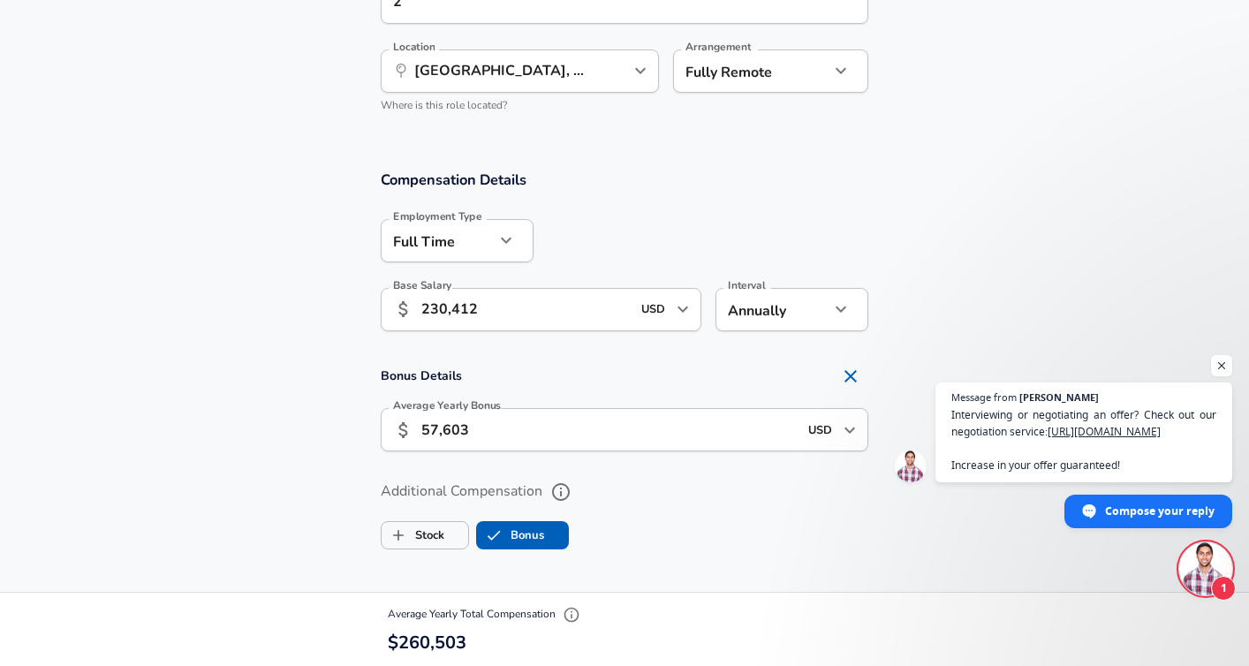
click at [775, 488] on label "Additional Compensation" at bounding box center [625, 492] width 488 height 30
click at [576, 488] on button "Additional Compensation" at bounding box center [561, 492] width 30 height 30
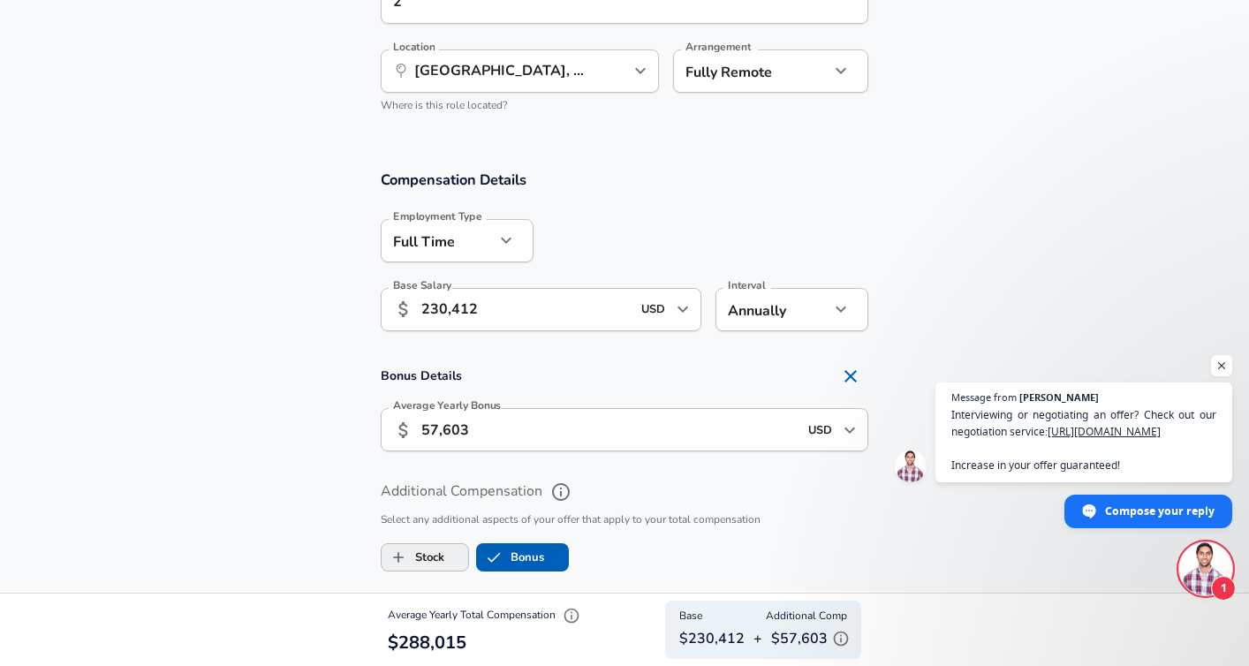
click at [433, 557] on label "Stock" at bounding box center [413, 558] width 63 height 34
checkbox input "true"
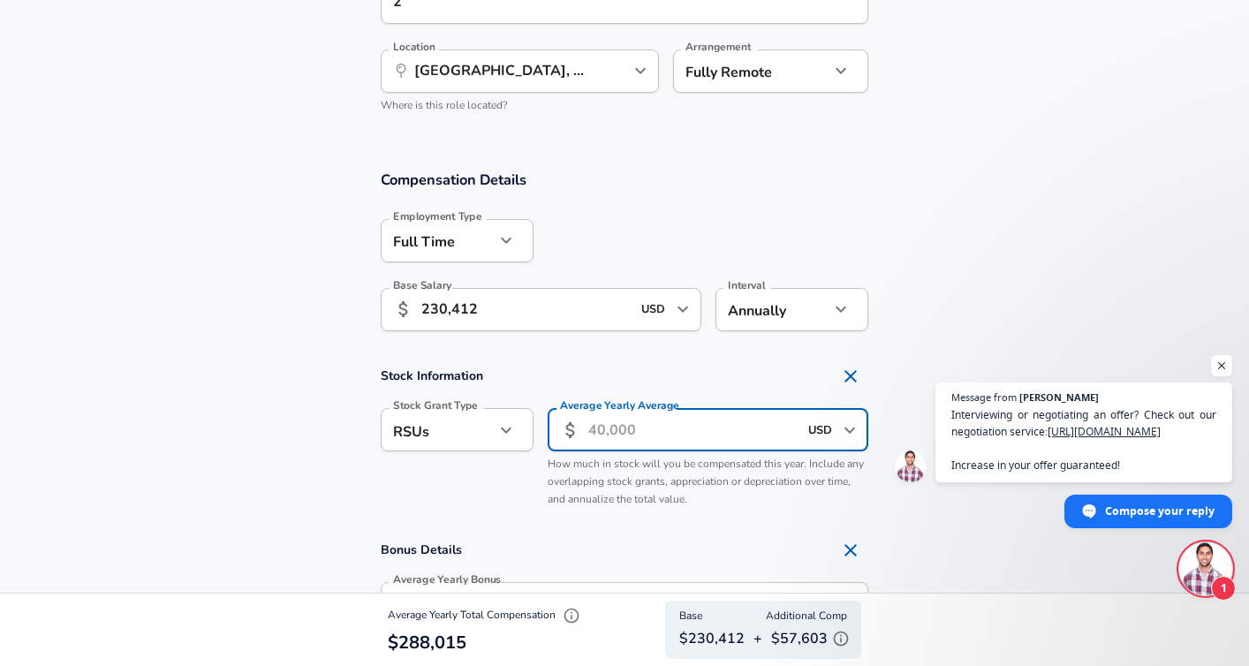
click at [603, 423] on input "Average Yearly Average" at bounding box center [692, 429] width 209 height 43
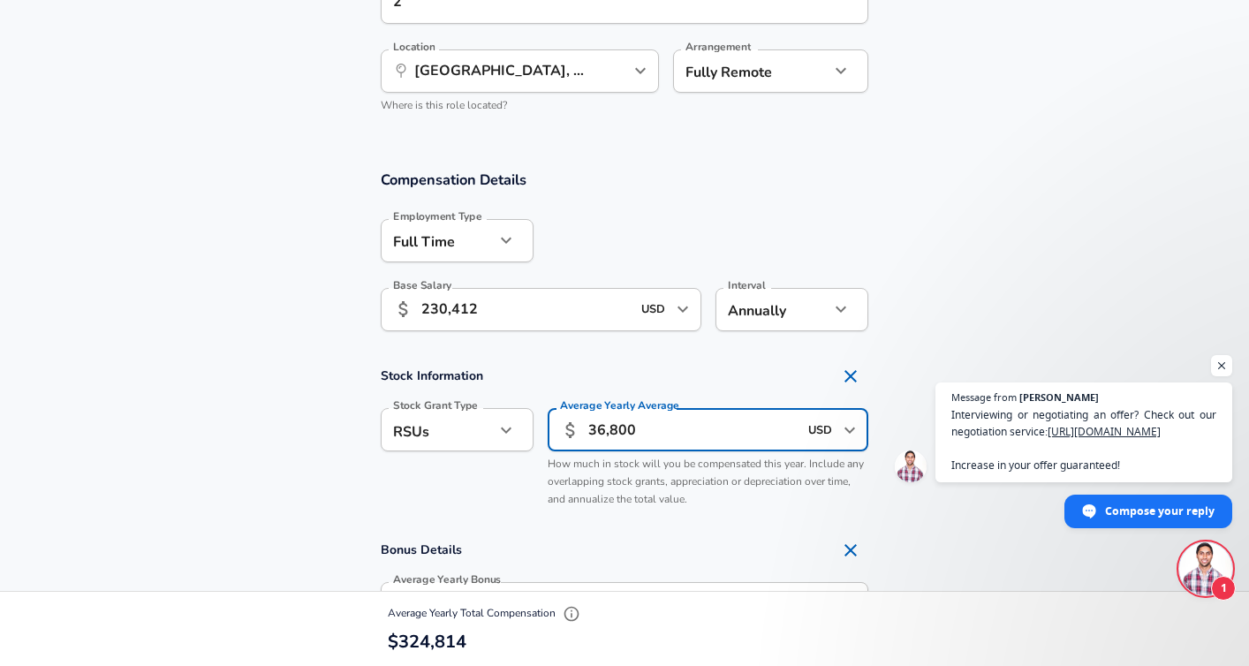
type input "36,800"
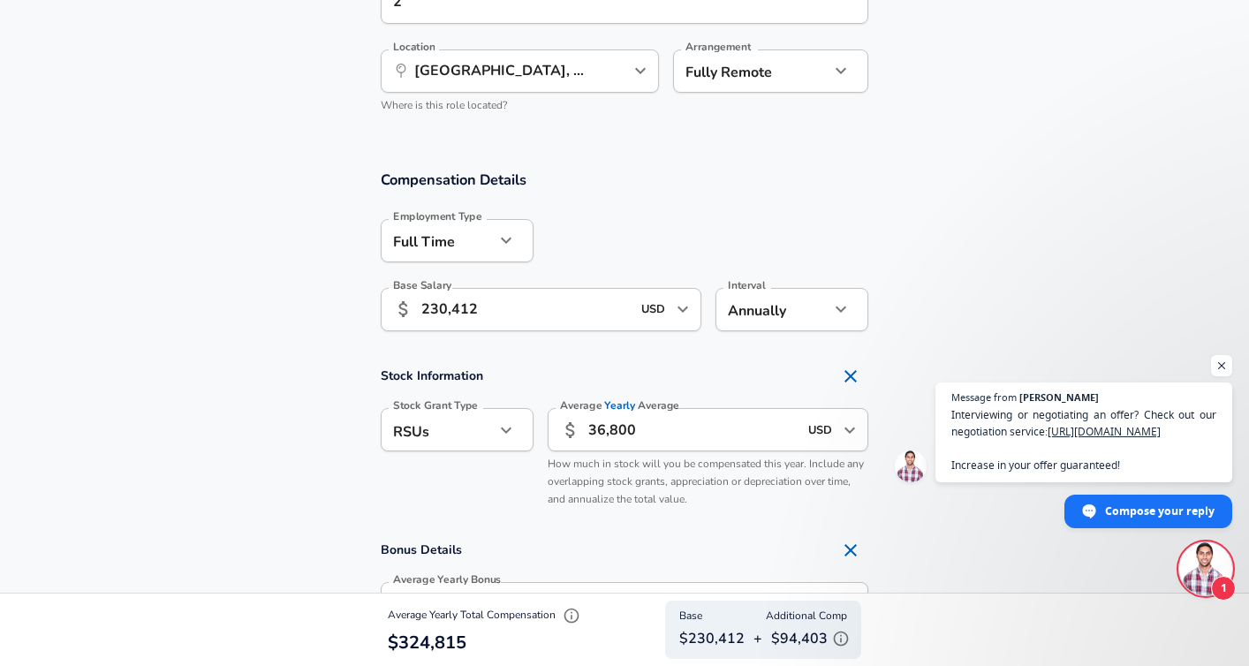
click at [280, 450] on section "Stock Information Stock Grant Type RSUs stock Stock Grant Type Average Yearly A…" at bounding box center [624, 437] width 1249 height 157
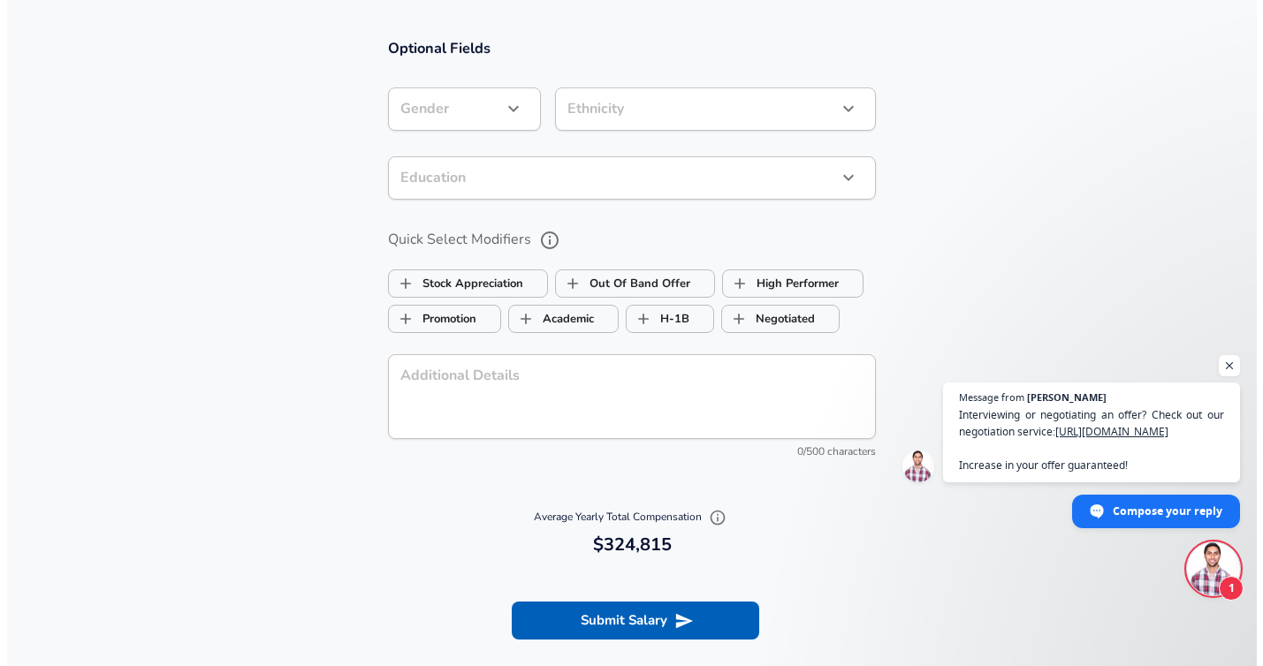
scroll to position [1782, 0]
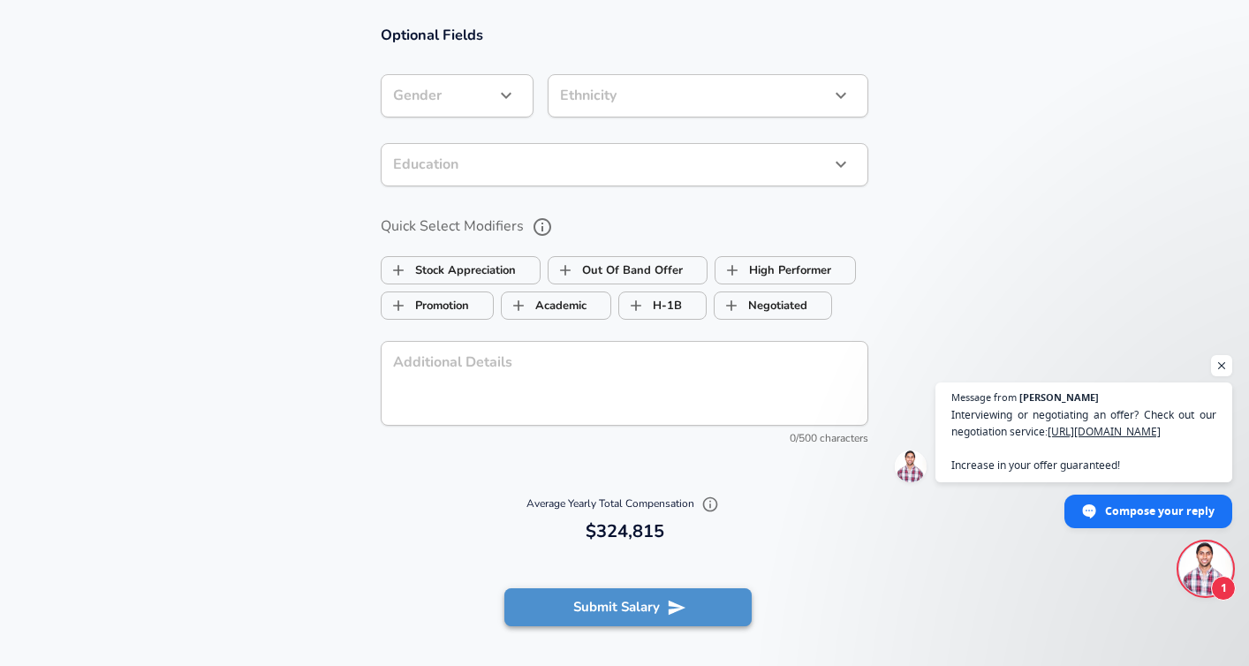
click at [676, 610] on icon "submit" at bounding box center [677, 607] width 17 height 15
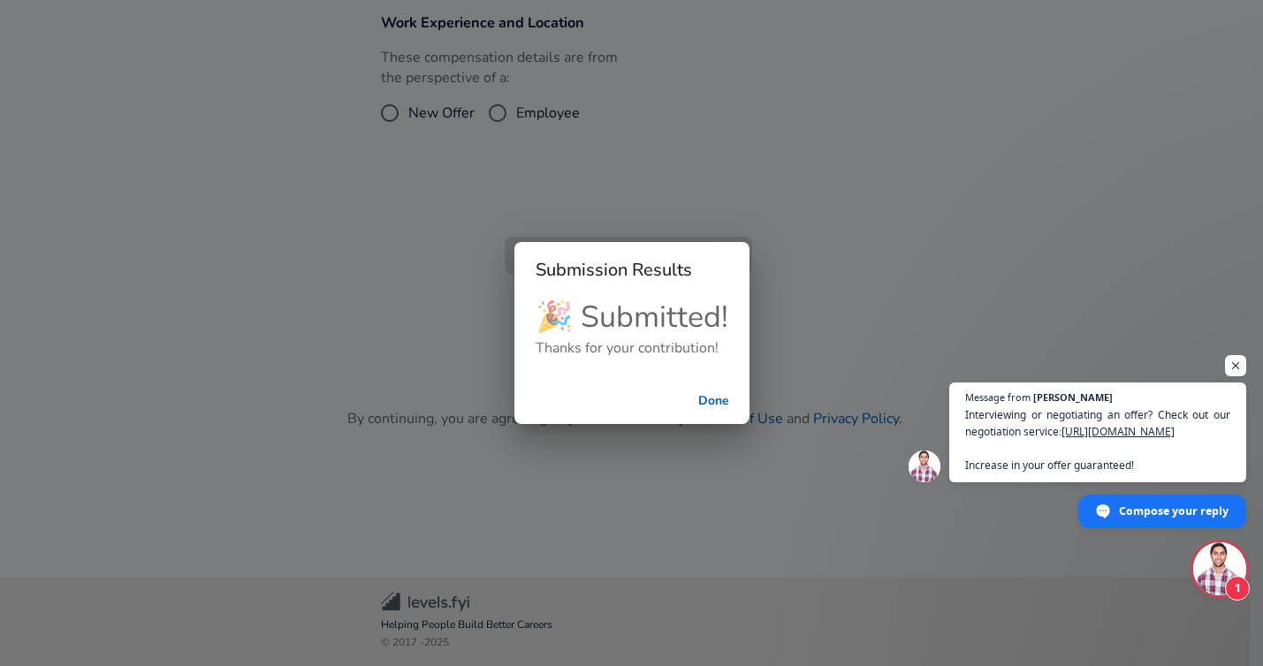
scroll to position [681, 0]
